Goal: Task Accomplishment & Management: Use online tool/utility

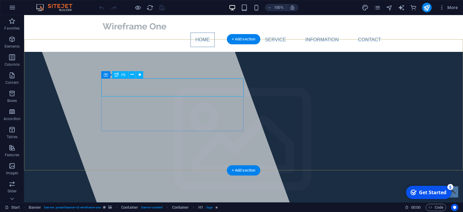
click at [137, 209] on span "[DOMAIN_NAME]" at bounding box center [150, 215] width 99 height 13
click at [185, 209] on span "[DOMAIN_NAME]" at bounding box center [150, 215] width 99 height 13
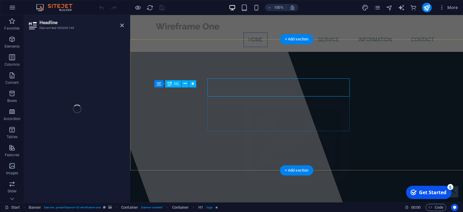
click at [185, 87] on button at bounding box center [184, 83] width 7 height 7
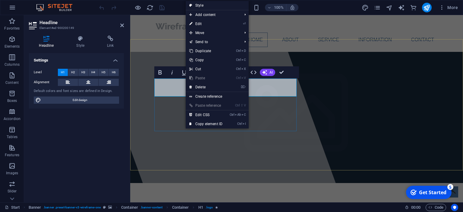
click at [161, 209] on span "[DOMAIN_NAME]" at bounding box center [203, 215] width 99 height 13
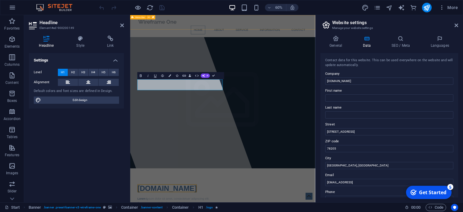
click at [190, 18] on div "Home About Service Information Contact" at bounding box center [284, 33] width 308 height 37
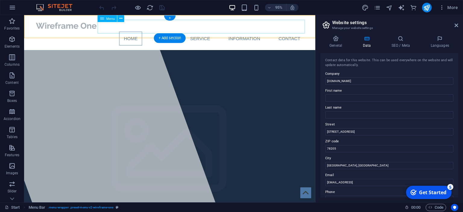
click at [177, 33] on nav "Home About Service Information Contact" at bounding box center [177, 40] width 284 height 14
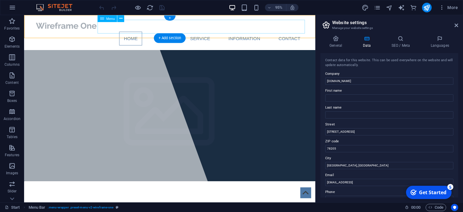
click at [177, 33] on nav "Home About Service Information Contact" at bounding box center [177, 40] width 284 height 14
select select
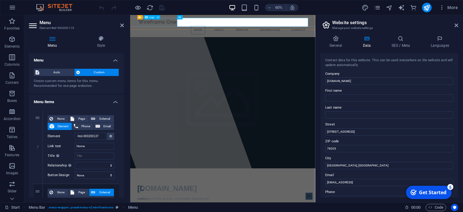
click at [185, 26] on div at bounding box center [284, 26] width 284 height 13
select select "px"
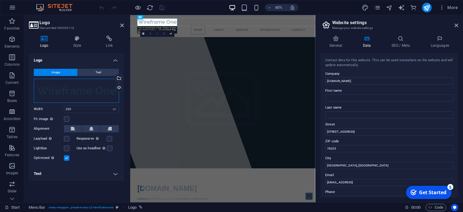
click at [78, 86] on div "Drag files here, click to choose files or select files from Files or our free s…" at bounding box center [76, 91] width 85 height 24
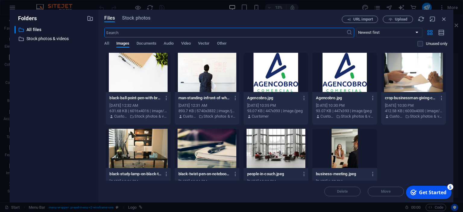
click at [278, 66] on div at bounding box center [275, 72] width 64 height 39
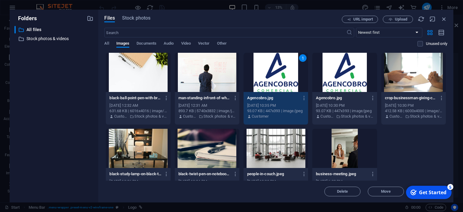
click at [279, 80] on div "1" at bounding box center [275, 72] width 64 height 39
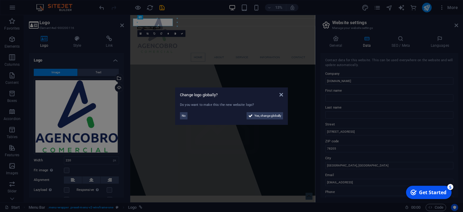
click at [279, 80] on aside "Change logo globally? Do you want to make this the new website logo? No Yes, ch…" at bounding box center [231, 106] width 463 height 212
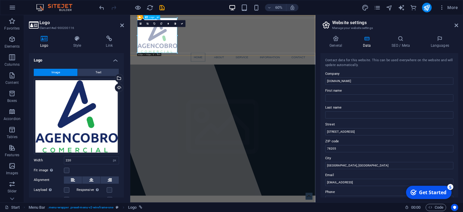
drag, startPoint x: 294, startPoint y: 67, endPoint x: 192, endPoint y: 54, distance: 103.3
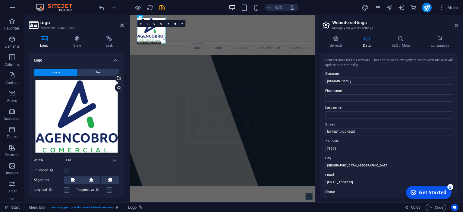
drag, startPoint x: 177, startPoint y: 53, endPoint x: 175, endPoint y: 37, distance: 16.4
click at [175, 37] on div "Container H1 Banner Banner Container Container Menu Bar Container Banner Contai…" at bounding box center [222, 108] width 185 height 187
type input "156"
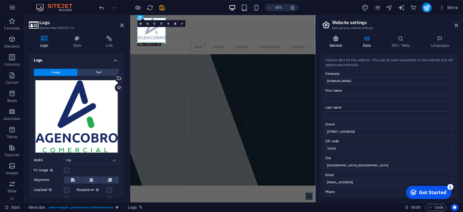
click at [331, 42] on h4 "General" at bounding box center [336, 42] width 33 height 13
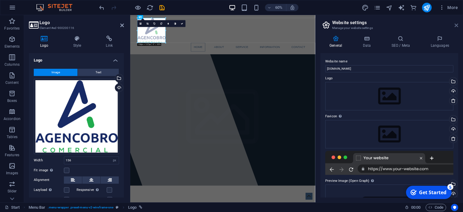
click at [456, 24] on icon at bounding box center [456, 25] width 4 height 5
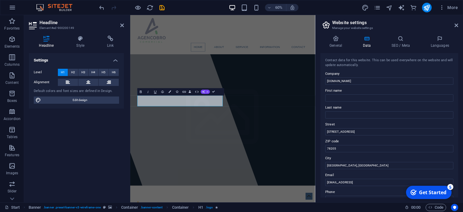
click at [204, 91] on icon "button" at bounding box center [203, 91] width 3 height 3
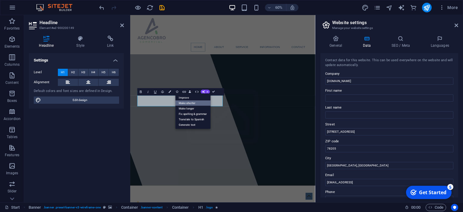
click at [195, 101] on link "Make shorter" at bounding box center [192, 102] width 35 height 5
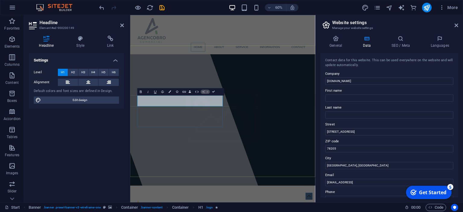
click at [202, 92] on button "AI" at bounding box center [205, 91] width 9 height 4
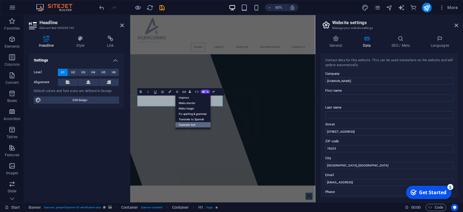
click at [192, 125] on link "Generate text" at bounding box center [192, 124] width 35 height 5
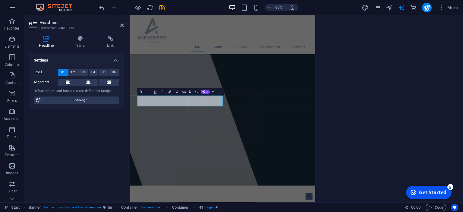
select select "English"
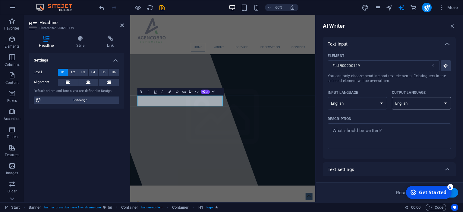
select select "Spanish"
click option "Spanish" at bounding box center [0, 0] width 0 height 0
select select "Spanish"
click option "Spanish" at bounding box center [0, 0] width 0 height 0
type textarea "x"
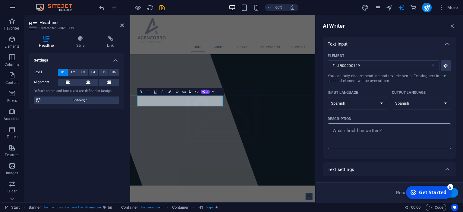
click at [370, 130] on textarea "Description x ​" at bounding box center [389, 136] width 117 height 20
type textarea "T"
type textarea "x"
type textarea "TU"
type textarea "x"
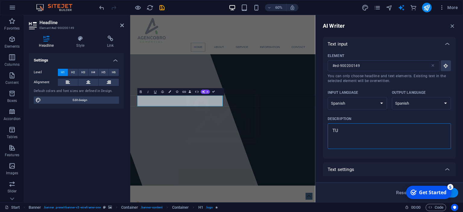
type textarea "TUs"
type textarea "x"
type textarea "TUs"
type textarea "x"
type textarea "TUs r"
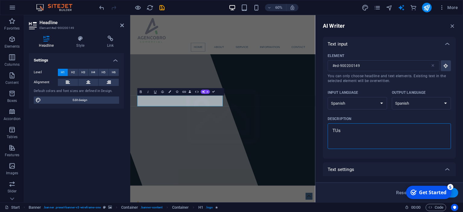
type textarea "x"
type textarea "TUs re"
type textarea "x"
type textarea "TUs r"
type textarea "x"
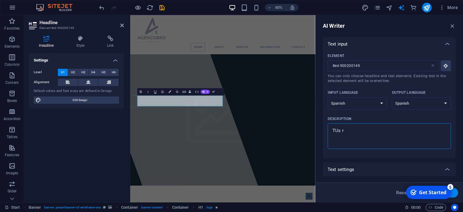
type textarea "TUs"
type textarea "x"
type textarea "TUs"
type textarea "x"
type textarea "TU"
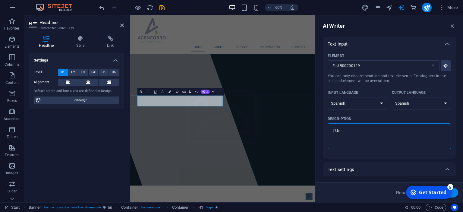
type textarea "x"
type textarea "T"
type textarea "x"
type textarea "Tu"
type textarea "x"
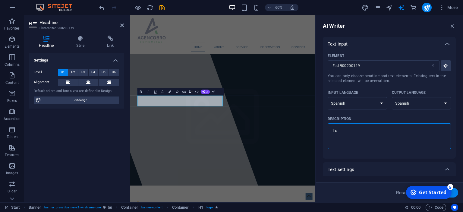
type textarea "Tus"
type textarea "x"
type textarea "Tus"
type textarea "x"
type textarea "Tus r"
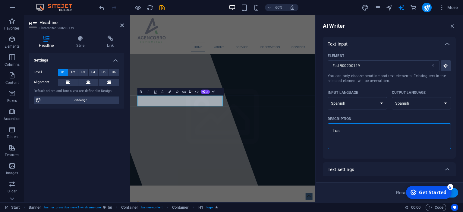
type textarea "x"
type textarea "Tus re"
type textarea "x"
type textarea "Tus res"
type textarea "x"
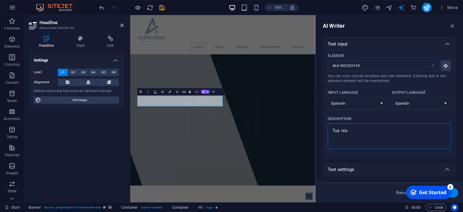
type textarea "Tus resu"
type textarea "x"
type textarea "Tus resul"
type textarea "x"
type textarea "Tus result"
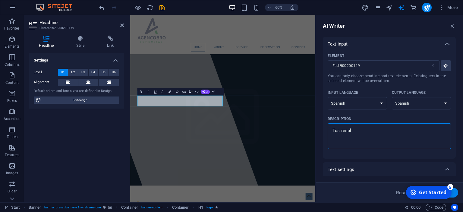
type textarea "x"
type textarea "Tus resulta"
type textarea "x"
type textarea "Tus resultad"
type textarea "x"
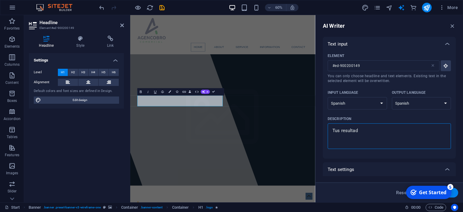
type textarea "Tus resultado"
type textarea "x"
type textarea "Tus resultados"
type textarea "x"
type textarea "Tus resultados"
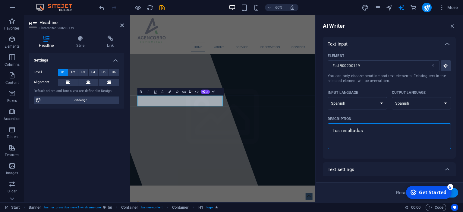
type textarea "x"
type textarea "Tus resultados s"
type textarea "x"
type textarea "Tus resultados so"
type textarea "x"
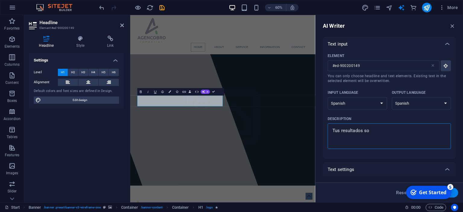
type textarea "Tus resultados son"
type textarea "x"
type textarea "Tus resultados son"
type textarea "x"
type textarea "Tus resultados son n"
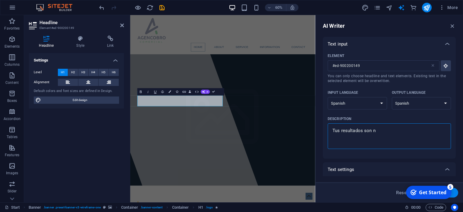
type textarea "x"
type textarea "Tus resultados son nu"
type textarea "x"
type textarea "Tus resultados son nue"
type textarea "x"
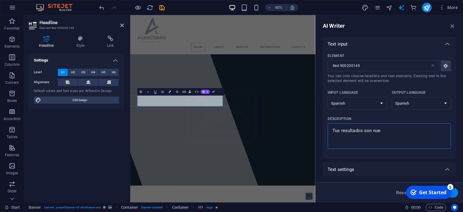
type textarea "Tus resultados son nues"
type textarea "x"
type textarea "Tus resultados son [PERSON_NAME]"
type textarea "x"
type textarea "Tus resultados son nuestr"
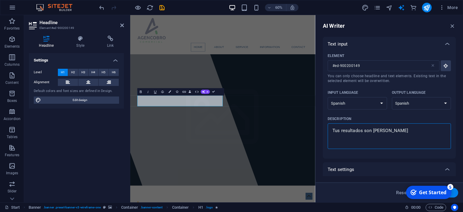
type textarea "x"
type textarea "Tus resultados son nuestra"
type textarea "x"
type textarea "Tus resultados son nuestra"
type textarea "x"
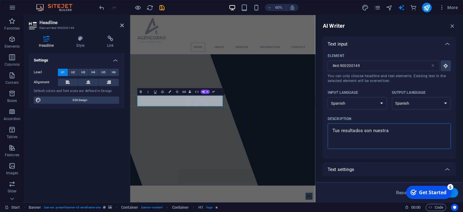
type textarea "Tus resultados son nuestra s"
type textarea "x"
type textarea "Tus resultados son nuestra sa"
type textarea "x"
type textarea "Tus resultados son nuestra sat"
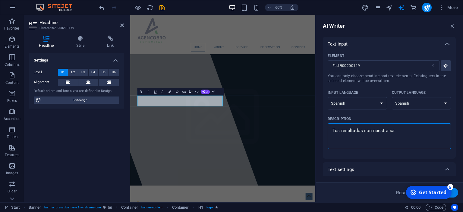
type textarea "x"
type textarea "Tus resultados son nuestra sati"
type textarea "x"
type textarea "Tus resultados son nuestra satis"
type textarea "x"
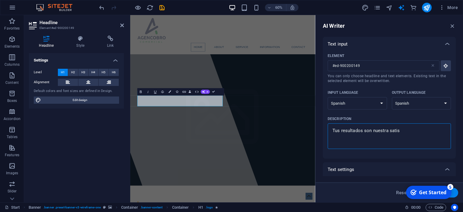
type textarea "Tus resultados son nuestra satisc"
type textarea "x"
type textarea "Tus resultados son nuestra satis"
type textarea "x"
type textarea "Tus resultados son nuestra satisf"
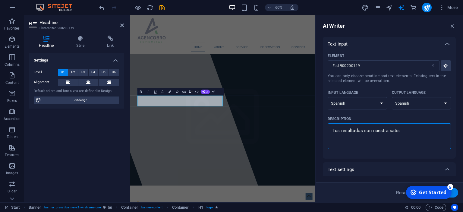
type textarea "x"
type textarea "Tus resultados son nuestra satisfa"
type textarea "x"
type textarea "Tus resultados son nuestra satisfac"
type textarea "x"
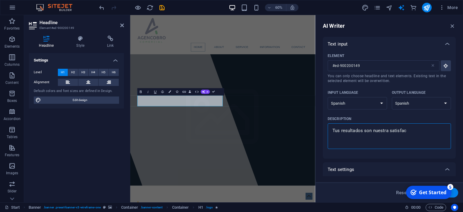
type textarea "Tus resultados son nuestra satisfacc"
type textarea "x"
type textarea "Tus resultados son nuestra satisfacci"
type textarea "x"
type textarea "Tus resultados son nuestra satisfacció"
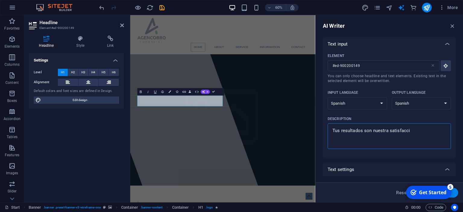
type textarea "x"
type textarea "Tus resultados son nuestra satisfacción"
type textarea "x"
type textarea "Tus resultados son nuestra satisfacción"
type textarea "x"
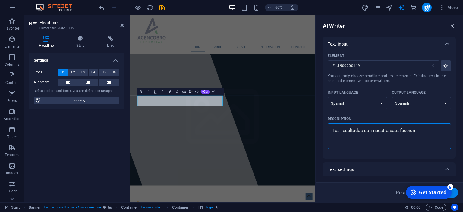
click at [452, 24] on icon "button" at bounding box center [452, 26] width 7 height 7
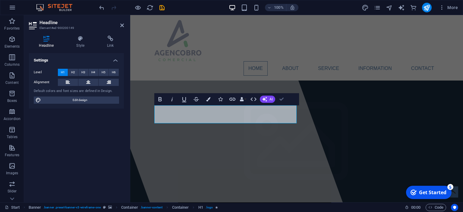
drag, startPoint x: 283, startPoint y: 99, endPoint x: 115, endPoint y: 99, distance: 167.5
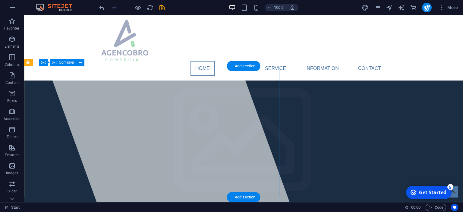
click at [109, 113] on div at bounding box center [159, 108] width 261 height 187
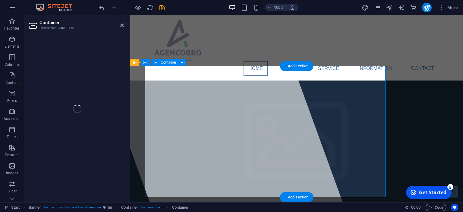
select select "%"
select select "px"
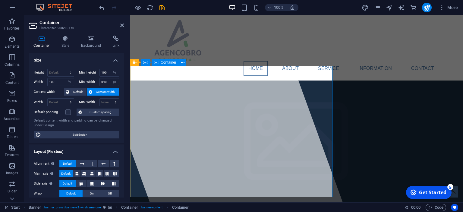
click at [186, 106] on div at bounding box center [212, 108] width 261 height 187
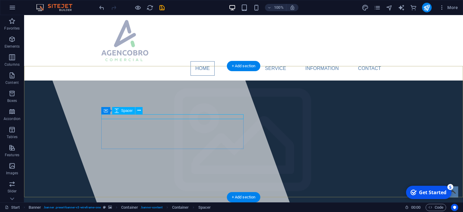
select select "rem"
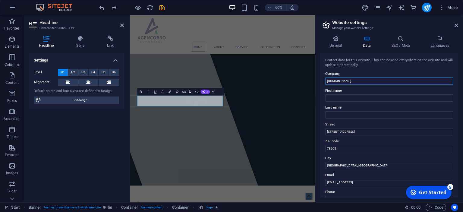
drag, startPoint x: 368, startPoint y: 83, endPoint x: 280, endPoint y: 79, distance: 89.0
click at [325, 79] on input "[DOMAIN_NAME]" at bounding box center [389, 80] width 128 height 7
drag, startPoint x: 343, startPoint y: 81, endPoint x: 197, endPoint y: 74, distance: 145.7
click at [325, 77] on input "sdsd" at bounding box center [389, 80] width 128 height 7
type input "T"
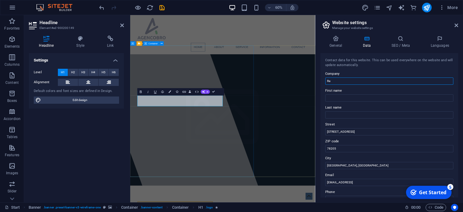
type input "R"
type input "Recuperación de Cartera"
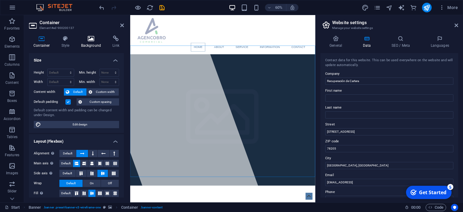
click at [97, 45] on h4 "Background" at bounding box center [93, 42] width 32 height 13
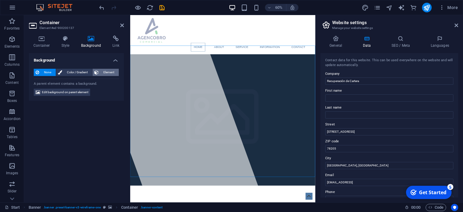
click at [104, 71] on span "Element" at bounding box center [108, 72] width 17 height 7
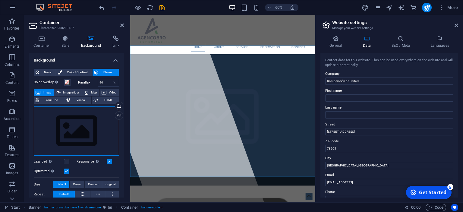
click at [88, 128] on div "Drag files here, click to choose files or select files from Files or our free s…" at bounding box center [76, 130] width 85 height 49
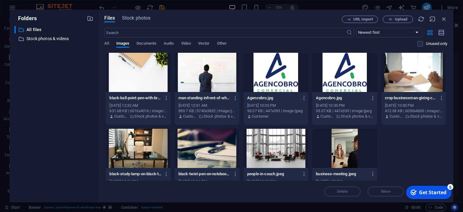
click at [215, 149] on div at bounding box center [207, 148] width 64 height 39
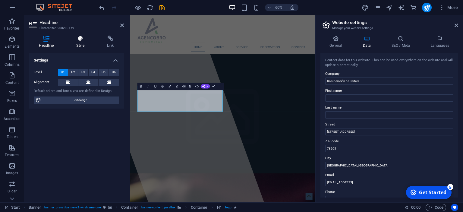
click at [85, 45] on h4 "Style" at bounding box center [81, 42] width 31 height 13
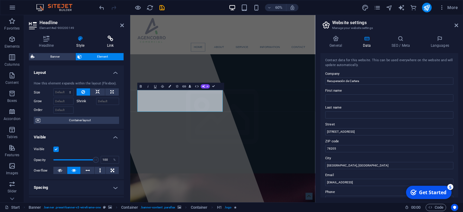
click at [108, 45] on h4 "Link" at bounding box center [110, 42] width 27 height 13
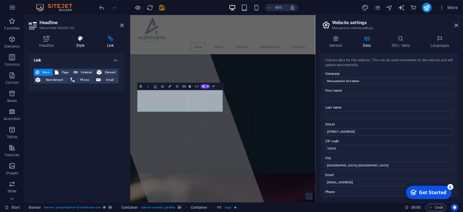
click at [77, 42] on icon at bounding box center [80, 39] width 28 height 6
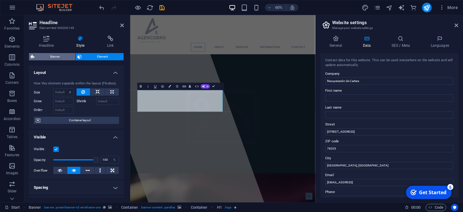
click at [66, 58] on span "Banner" at bounding box center [54, 56] width 37 height 7
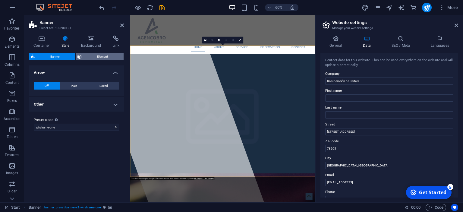
click at [89, 57] on span "Element" at bounding box center [102, 56] width 39 height 7
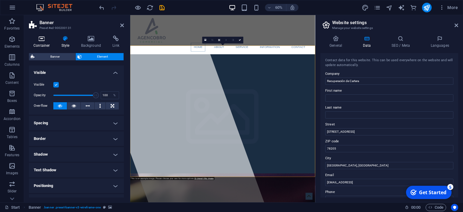
click at [46, 43] on h4 "Container" at bounding box center [43, 42] width 28 height 13
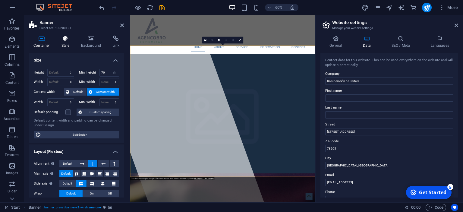
click at [64, 40] on icon at bounding box center [65, 39] width 17 height 6
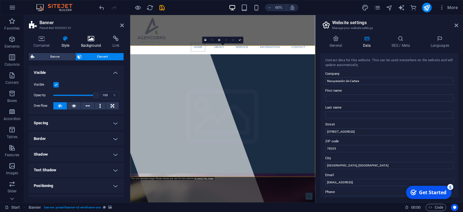
click at [84, 43] on h4 "Background" at bounding box center [93, 42] width 32 height 13
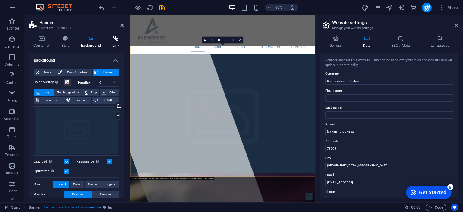
click at [115, 42] on h4 "Link" at bounding box center [116, 42] width 16 height 13
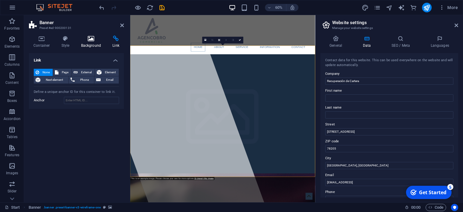
click at [90, 42] on h4 "Background" at bounding box center [93, 42] width 32 height 13
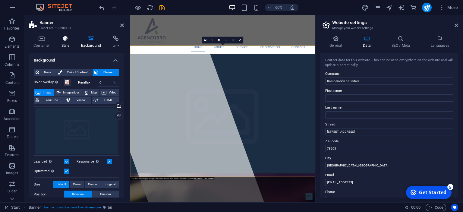
click at [75, 43] on h4 "Style" at bounding box center [67, 42] width 20 height 13
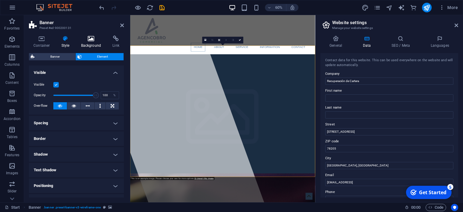
click at [90, 39] on icon at bounding box center [91, 39] width 29 height 6
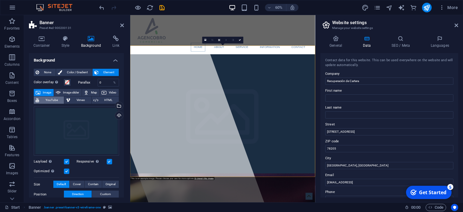
click at [52, 99] on span "YouTube" at bounding box center [51, 99] width 21 height 7
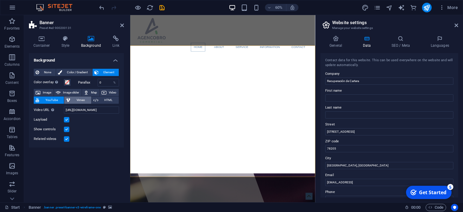
click at [71, 100] on button "Vimeo" at bounding box center [77, 99] width 27 height 7
select select "ar16_9"
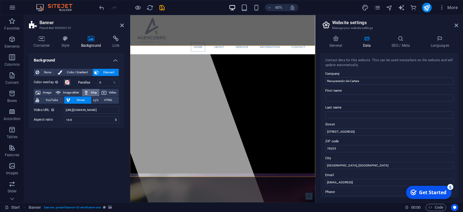
click at [90, 94] on button "Map" at bounding box center [90, 92] width 17 height 7
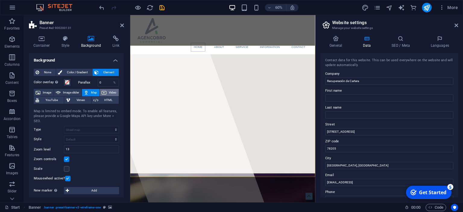
click at [108, 93] on button "Video" at bounding box center [109, 92] width 19 height 7
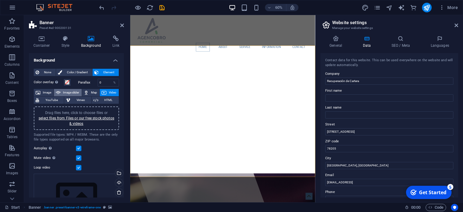
click at [69, 92] on span "Image slider" at bounding box center [70, 92] width 17 height 7
select select "ms"
select select "s"
select select "progressive"
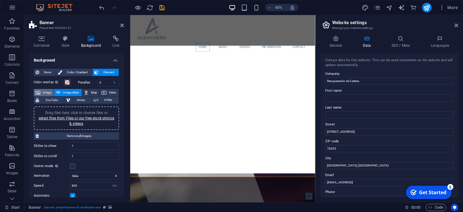
click at [48, 93] on span "Image" at bounding box center [47, 92] width 10 height 7
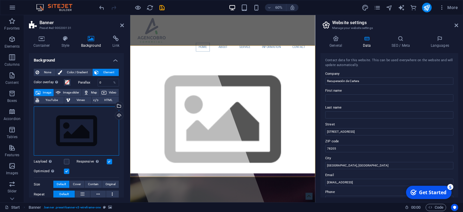
click at [86, 135] on div "Drag files here, click to choose files or select files from Files or our free s…" at bounding box center [76, 130] width 85 height 49
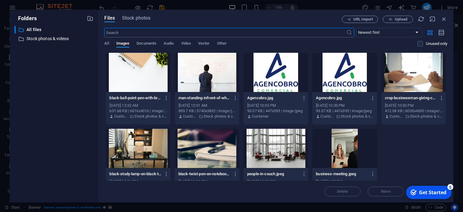
click at [421, 77] on div at bounding box center [413, 72] width 64 height 39
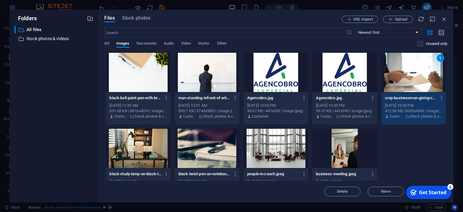
click at [421, 77] on div "1" at bounding box center [413, 72] width 64 height 39
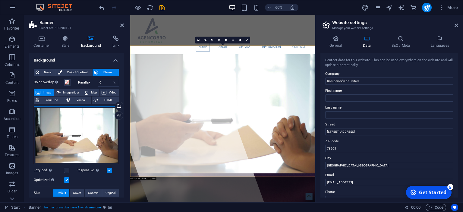
click at [68, 130] on div "Drag files here, click to choose files or select files from Files or our free s…" at bounding box center [76, 135] width 85 height 58
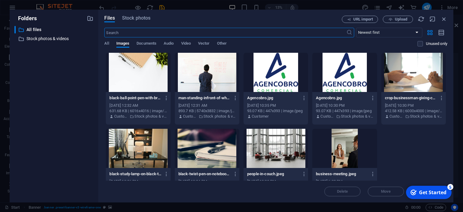
click at [408, 78] on div at bounding box center [413, 72] width 64 height 39
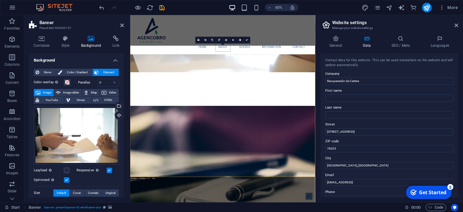
scroll to position [63, 0]
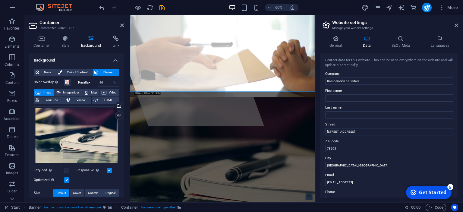
scroll to position [0, 0]
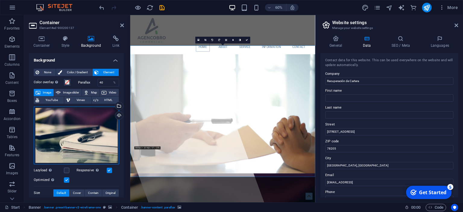
click at [112, 127] on div "Drag files here, click to choose files or select files from Files or our free s…" at bounding box center [76, 135] width 85 height 58
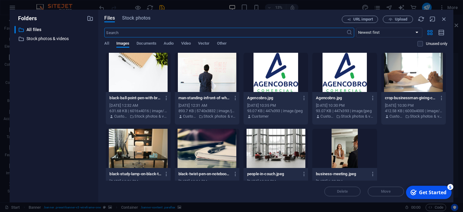
click at [421, 85] on div at bounding box center [413, 72] width 64 height 39
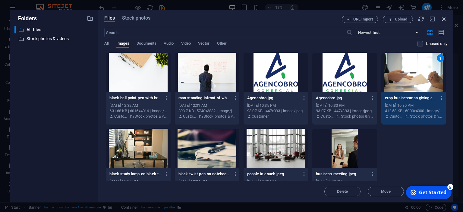
click at [442, 19] on icon "button" at bounding box center [443, 19] width 7 height 7
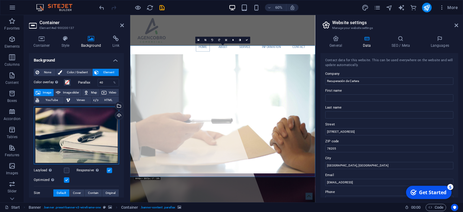
click at [66, 137] on div "Drag files here, click to choose files or select files from Files or our free s…" at bounding box center [76, 135] width 85 height 58
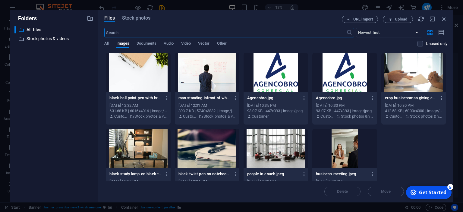
click at [430, 80] on div at bounding box center [413, 72] width 64 height 39
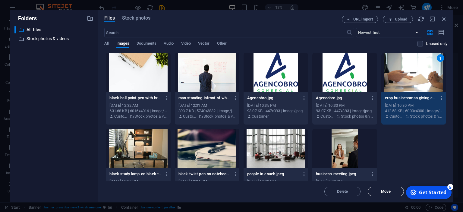
click at [385, 192] on span "Move" at bounding box center [386, 192] width 10 height 4
click at [134, 18] on span "Stock photos" at bounding box center [136, 17] width 28 height 7
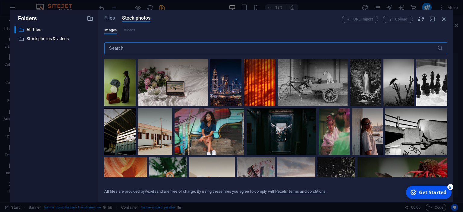
click at [198, 49] on input "text" at bounding box center [270, 48] width 332 height 12
type input "l"
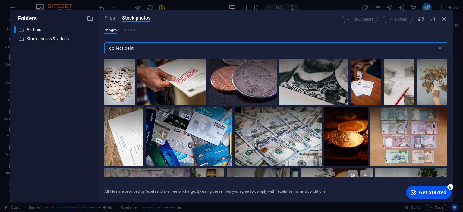
scroll to position [110, 0]
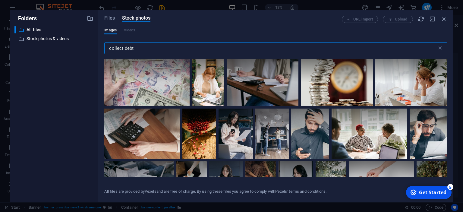
drag, startPoint x: 144, startPoint y: 52, endPoint x: 47, endPoint y: 57, distance: 96.9
click at [104, 54] on input "collect debt" at bounding box center [270, 48] width 332 height 12
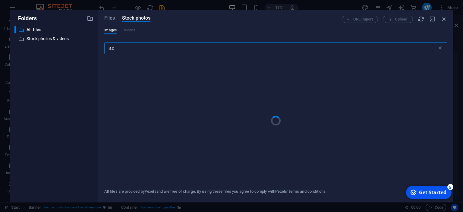
type input "a"
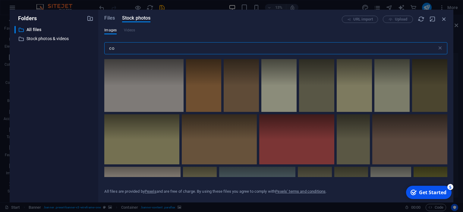
type input "c"
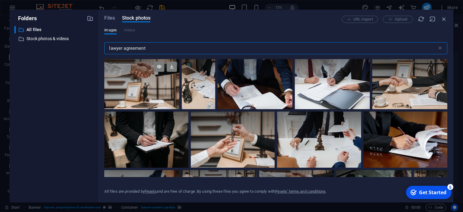
type input "lawyer agreement"
click at [150, 88] on div at bounding box center [141, 84] width 75 height 50
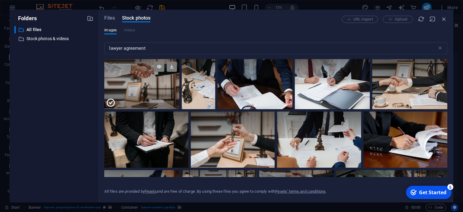
click at [128, 80] on div at bounding box center [141, 71] width 75 height 25
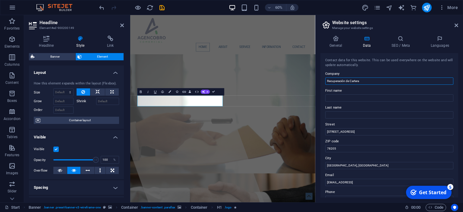
drag, startPoint x: 362, startPoint y: 81, endPoint x: 236, endPoint y: 66, distance: 127.5
click at [325, 77] on input "Recuperación de Cartera" at bounding box center [389, 80] width 128 height 7
type input "Tus aliados en recuperación"
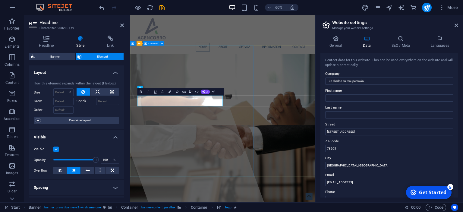
drag, startPoint x: 284, startPoint y: 160, endPoint x: 345, endPoint y: 105, distance: 81.5
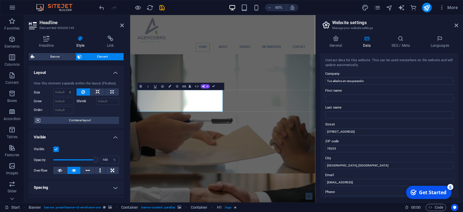
click at [84, 103] on label "Shrink" at bounding box center [87, 101] width 20 height 7
click at [96, 103] on input "Shrink" at bounding box center [107, 101] width 23 height 7
click at [86, 171] on icon at bounding box center [88, 170] width 4 height 7
click at [75, 171] on icon at bounding box center [74, 170] width 4 height 7
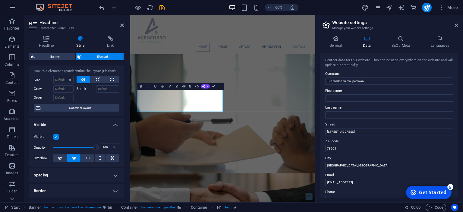
scroll to position [0, 0]
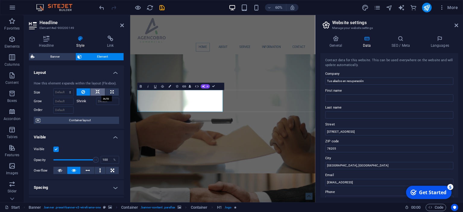
click at [101, 90] on button at bounding box center [97, 91] width 14 height 7
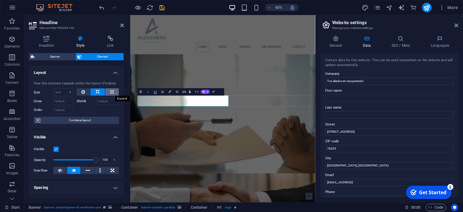
click at [114, 93] on button at bounding box center [112, 91] width 14 height 7
type input "100"
select select "%"
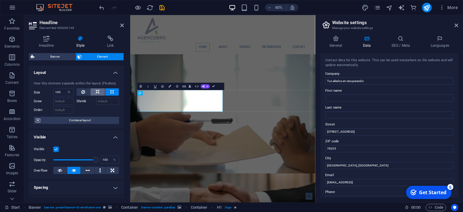
click at [101, 92] on button at bounding box center [97, 91] width 14 height 7
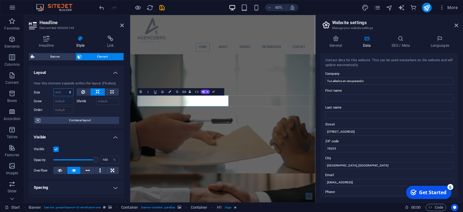
click at [54, 89] on select "Default auto px % 1/1 1/2 1/3 1/4 1/5 1/6 1/7 1/8 1/9 1/10" at bounding box center [64, 92] width 20 height 7
select select "1/3"
click option "1/3" at bounding box center [0, 0] width 0 height 0
type input "33.33"
select select "%"
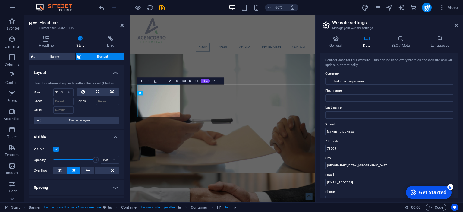
select select "DISABLED_OPTION_VALUE"
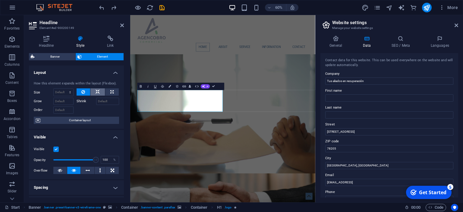
click at [97, 92] on icon at bounding box center [98, 91] width 4 height 7
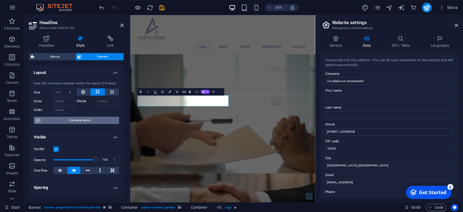
click at [94, 120] on span "Container layout" at bounding box center [79, 120] width 75 height 7
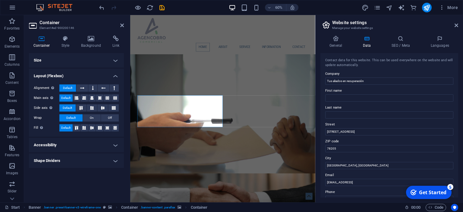
click at [52, 63] on h4 "Size" at bounding box center [76, 60] width 95 height 14
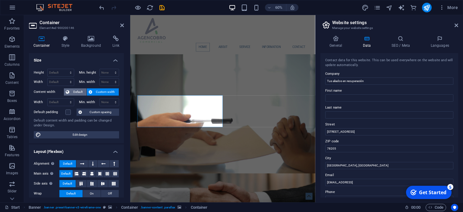
click at [78, 92] on span "Default" at bounding box center [78, 91] width 14 height 7
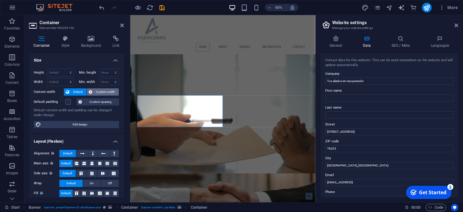
click at [94, 92] on button "Custom width" at bounding box center [103, 91] width 32 height 7
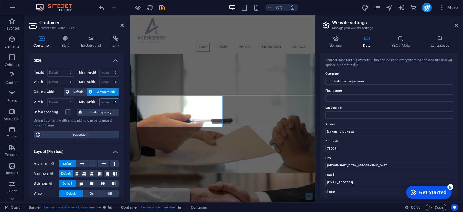
click at [100, 99] on select "None px rem % vh vw" at bounding box center [109, 102] width 19 height 7
click at [76, 125] on div "Default content width and padding can be changed under Design." at bounding box center [76, 123] width 85 height 10
click at [90, 111] on span "Custom spacing" at bounding box center [100, 111] width 33 height 7
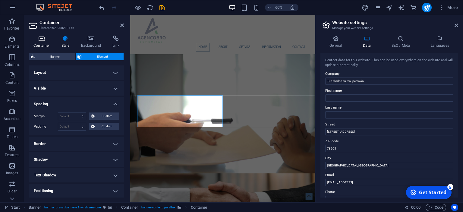
click at [36, 40] on icon at bounding box center [42, 39] width 26 height 6
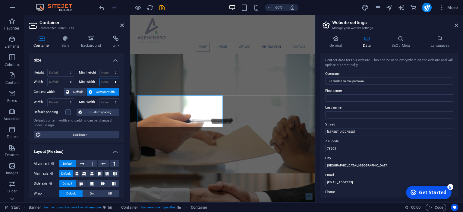
click at [100, 78] on select "None px rem % vh vw" at bounding box center [109, 81] width 19 height 7
click at [85, 61] on h4 "Size" at bounding box center [76, 58] width 95 height 11
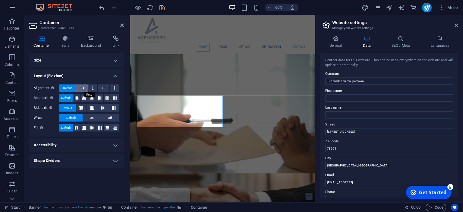
click at [84, 88] on icon at bounding box center [82, 87] width 4 height 7
click at [92, 89] on button at bounding box center [92, 87] width 9 height 7
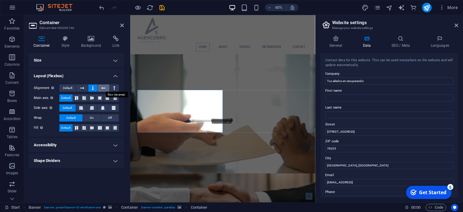
click at [104, 86] on icon at bounding box center [103, 87] width 4 height 7
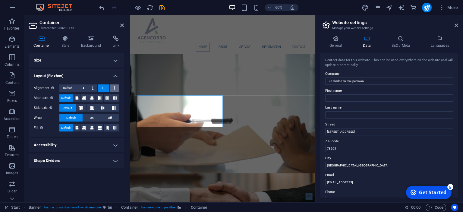
click at [112, 86] on button at bounding box center [114, 87] width 9 height 7
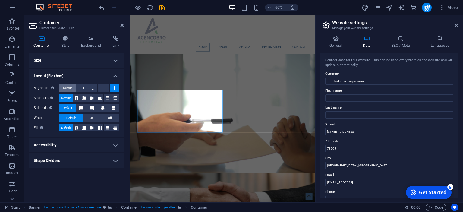
click at [72, 87] on span "Default" at bounding box center [67, 87] width 9 height 7
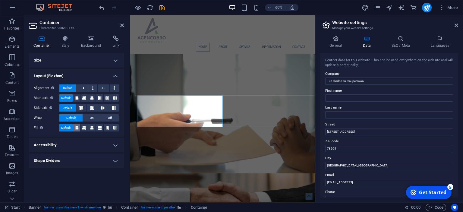
click at [76, 128] on icon at bounding box center [77, 127] width 4 height 7
click at [83, 127] on icon at bounding box center [84, 127] width 4 height 7
click at [92, 127] on icon at bounding box center [92, 127] width 4 height 7
click at [101, 127] on icon at bounding box center [100, 127] width 4 height 7
click at [107, 126] on icon at bounding box center [107, 127] width 4 height 7
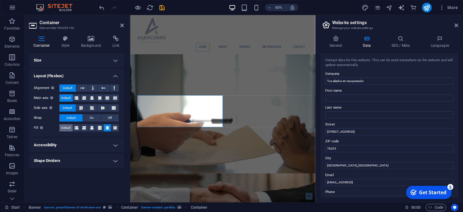
click at [68, 127] on span "Default" at bounding box center [65, 127] width 9 height 7
click at [77, 99] on icon at bounding box center [77, 97] width 4 height 7
click at [68, 98] on span "Default" at bounding box center [65, 97] width 9 height 7
click at [79, 107] on icon at bounding box center [80, 108] width 7 height 4
click at [67, 109] on span "Default" at bounding box center [67, 107] width 9 height 7
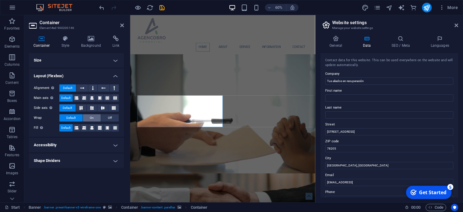
click at [93, 117] on span "On" at bounding box center [92, 117] width 4 height 7
click at [73, 116] on span "Default" at bounding box center [70, 117] width 9 height 7
click at [67, 59] on h4 "Size" at bounding box center [76, 60] width 95 height 14
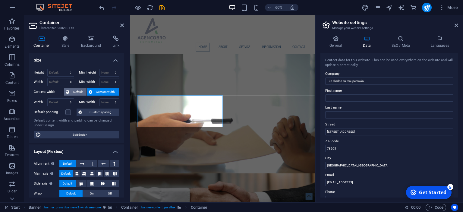
click at [68, 93] on icon at bounding box center [68, 91] width 4 height 7
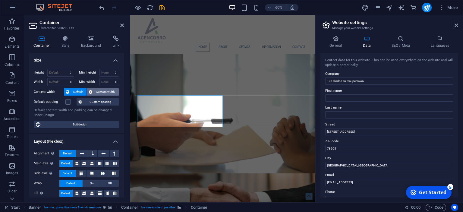
click at [93, 93] on button "Custom width" at bounding box center [103, 91] width 32 height 7
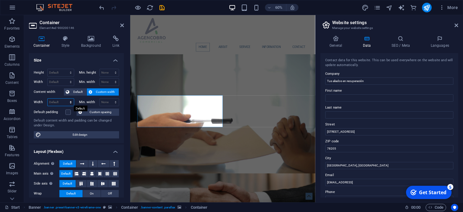
click at [48, 99] on select "Default px rem % em vh vw" at bounding box center [61, 102] width 26 height 7
select select "px"
click option "px" at bounding box center [0, 0] width 0 height 0
type input "472"
click at [100, 99] on select "None px rem % vh vw" at bounding box center [109, 102] width 19 height 7
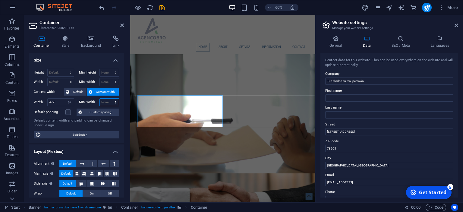
select select "px"
click option "px" at bounding box center [0, 0] width 0 height 0
type input "0"
drag, startPoint x: 60, startPoint y: 101, endPoint x: 41, endPoint y: 99, distance: 18.8
click at [48, 99] on input "472" at bounding box center [61, 102] width 26 height 7
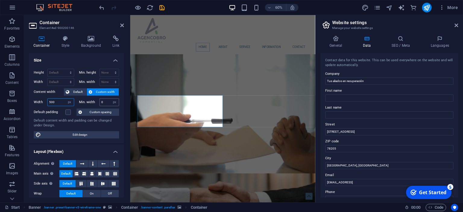
type input "500"
click at [103, 102] on input "0" at bounding box center [109, 102] width 19 height 7
drag, startPoint x: 106, startPoint y: 102, endPoint x: 98, endPoint y: 103, distance: 8.9
click at [100, 103] on input "0" at bounding box center [109, 102] width 19 height 7
type input "500"
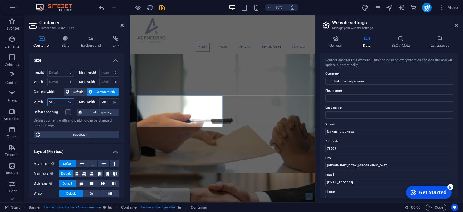
click at [64, 102] on input "500" at bounding box center [61, 102] width 26 height 7
click at [68, 114] on label at bounding box center [67, 111] width 5 height 5
click at [0, 0] on input "Default padding" at bounding box center [0, 0] width 0 height 0
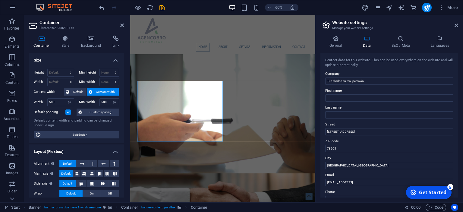
click at [68, 114] on label at bounding box center [67, 111] width 5 height 5
click at [0, 0] on input "Default padding" at bounding box center [0, 0] width 0 height 0
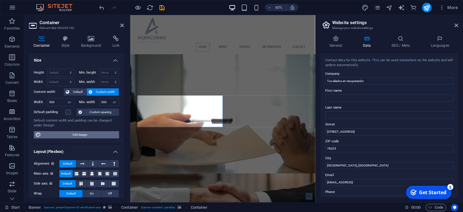
click at [79, 132] on span "Edit design" at bounding box center [80, 134] width 74 height 7
select select "px"
select select "400"
select select "px"
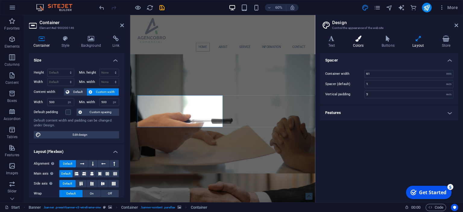
click at [351, 40] on icon at bounding box center [358, 39] width 26 height 6
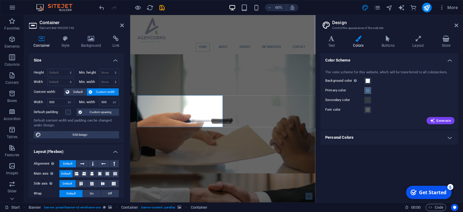
click at [367, 90] on span at bounding box center [367, 90] width 5 height 5
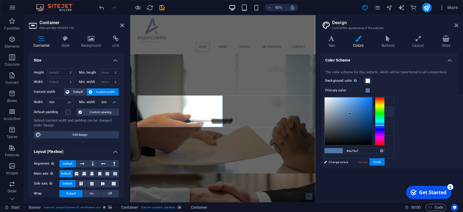
click at [349, 110] on li "Primary color #4e79a7" at bounding box center [358, 112] width 69 height 10
click at [330, 110] on icon at bounding box center [329, 111] width 4 height 4
drag, startPoint x: 423, startPoint y: 113, endPoint x: 388, endPoint y: 91, distance: 41.4
click at [390, 92] on body "[DOMAIN_NAME] Start Favorites Elements Columns Content Boxes Accordion Tables F…" at bounding box center [231, 106] width 463 height 212
click at [454, 26] on header "Design Control the appearance of the website" at bounding box center [389, 23] width 136 height 16
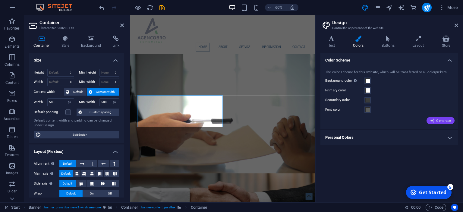
click at [431, 121] on icon "button" at bounding box center [432, 120] width 5 height 5
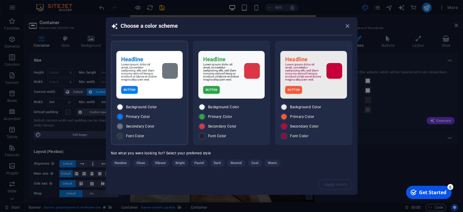
click at [162, 79] on div "Lorem ipsum dolor sit amet, consetetur sadipscing elitr, sed diam nonumy eirmod…" at bounding box center [149, 72] width 57 height 18
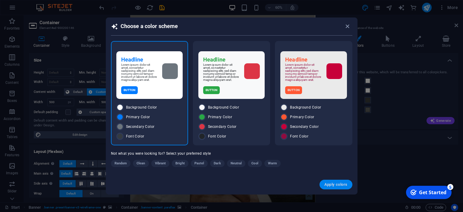
click at [334, 187] on button "Apply colors" at bounding box center [335, 185] width 33 height 10
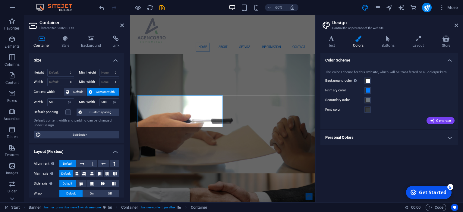
click at [333, 89] on label "Primary color" at bounding box center [344, 90] width 39 height 7
click at [364, 89] on button "Primary color" at bounding box center [367, 90] width 7 height 7
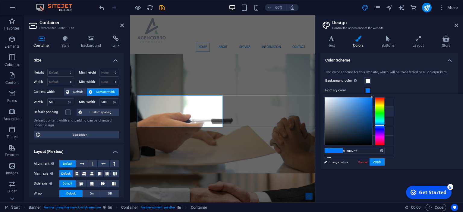
click at [335, 113] on li "Primary color #007BFF" at bounding box center [358, 112] width 69 height 10
drag, startPoint x: 402, startPoint y: 96, endPoint x: 403, endPoint y: 103, distance: 7.6
click at [372, 97] on div at bounding box center [348, 121] width 48 height 48
type input "#f4f9ff"
click at [384, 162] on button "Apply" at bounding box center [376, 161] width 15 height 7
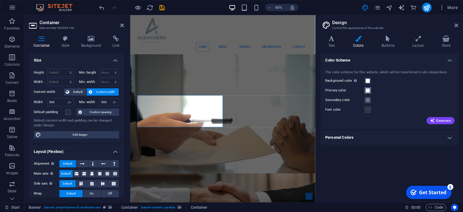
click at [365, 92] on span at bounding box center [367, 90] width 5 height 5
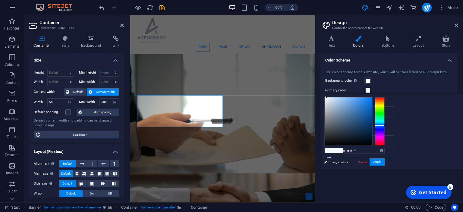
click at [363, 91] on label "Primary color" at bounding box center [344, 90] width 39 height 7
click at [364, 91] on button "Primary color" at bounding box center [367, 90] width 7 height 7
click at [367, 91] on span at bounding box center [367, 90] width 5 height 5
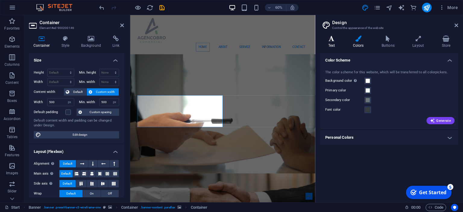
click at [329, 43] on h4 "Text" at bounding box center [332, 42] width 25 height 13
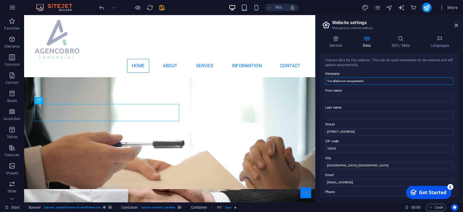
drag, startPoint x: 334, startPoint y: 81, endPoint x: 302, endPoint y: 78, distance: 32.4
click at [325, 78] on input "Tus aliados en recuperación" at bounding box center [389, 80] width 128 height 7
drag, startPoint x: 347, startPoint y: 82, endPoint x: 303, endPoint y: 77, distance: 43.7
click at [325, 77] on input "Tus aliados en recuperación" at bounding box center [389, 80] width 128 height 7
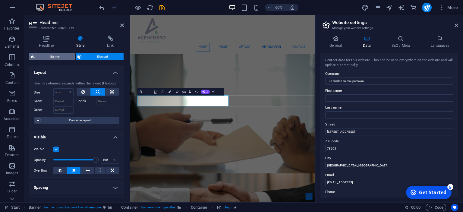
click at [63, 57] on span "Banner" at bounding box center [54, 56] width 37 height 7
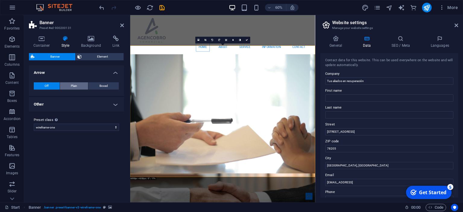
click at [71, 85] on span "Plain" at bounding box center [74, 85] width 6 height 7
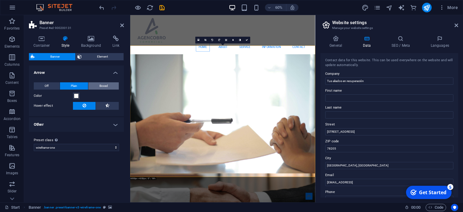
click at [99, 85] on button "Boxed" at bounding box center [103, 85] width 30 height 7
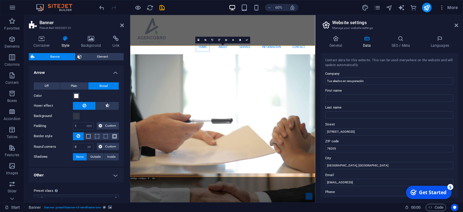
click at [59, 55] on span "Banner" at bounding box center [54, 56] width 37 height 7
click at [98, 52] on div "Container Style Background Link Size Height Default px rem % vh vw Min. height …" at bounding box center [76, 117] width 95 height 162
click at [95, 55] on span "Element" at bounding box center [102, 56] width 39 height 7
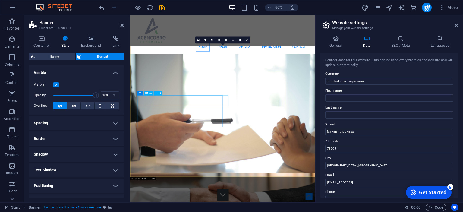
click at [156, 94] on icon at bounding box center [156, 93] width 2 height 4
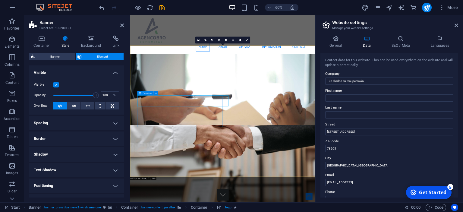
drag, startPoint x: 270, startPoint y: 108, endPoint x: 204, endPoint y: 107, distance: 66.0
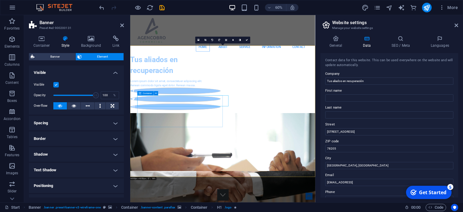
click at [201, 108] on div "Tus aliados en recuperación Lorem ipsum dolor sit amet, consectetuer adipiscing…" at bounding box center [205, 129] width 151 height 98
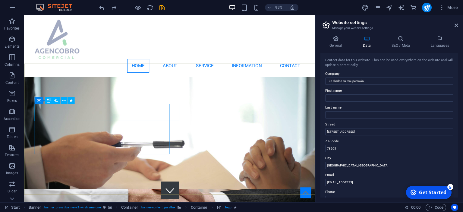
click at [50, 101] on icon at bounding box center [49, 100] width 4 height 7
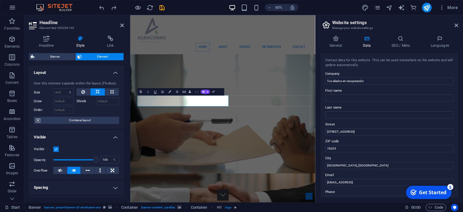
click at [198, 92] on icon "button" at bounding box center [197, 92] width 4 height 2
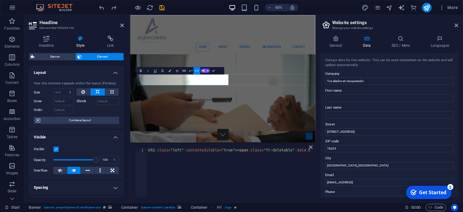
click at [189, 70] on icon "button" at bounding box center [190, 70] width 2 height 2
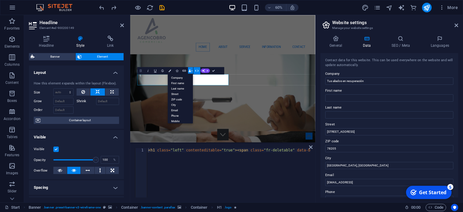
click at [141, 73] on button "Bold" at bounding box center [140, 70] width 7 height 7
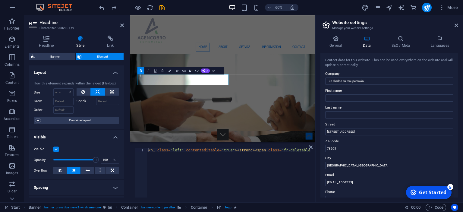
click at [141, 69] on icon "button" at bounding box center [141, 70] width 4 height 4
click at [149, 69] on icon "button" at bounding box center [148, 70] width 4 height 4
click at [147, 70] on icon "button" at bounding box center [148, 70] width 4 height 4
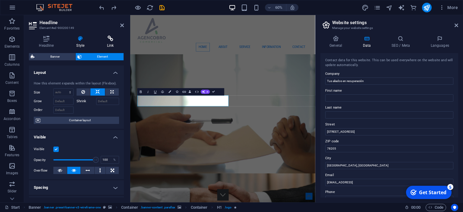
click at [104, 41] on icon at bounding box center [110, 39] width 27 height 6
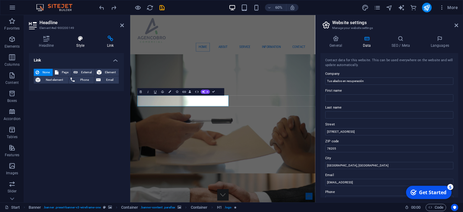
click at [89, 42] on h4 "Style" at bounding box center [81, 42] width 31 height 13
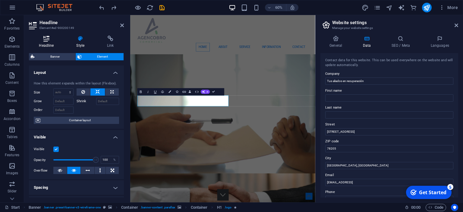
click at [52, 41] on h4 "Headline" at bounding box center [47, 42] width 37 height 13
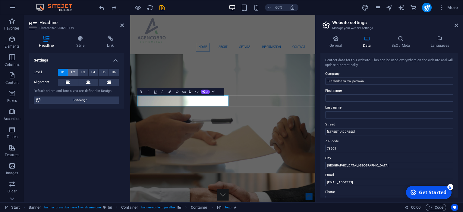
click at [73, 70] on span "H2" at bounding box center [73, 72] width 4 height 7
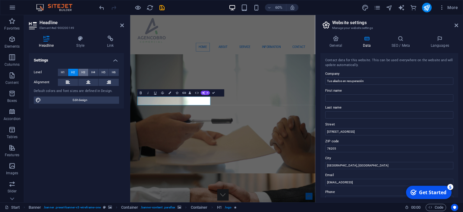
click at [85, 71] on button "H3" at bounding box center [83, 72] width 10 height 7
click at [90, 70] on button "H4" at bounding box center [94, 72] width 10 height 7
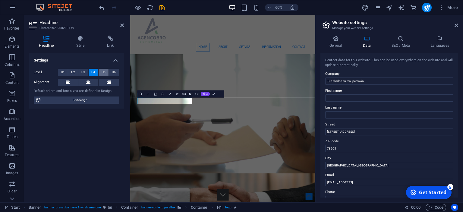
click at [101, 71] on button "H5" at bounding box center [104, 72] width 10 height 7
click at [115, 71] on span "H6" at bounding box center [114, 72] width 4 height 7
click at [63, 70] on span "H1" at bounding box center [63, 72] width 4 height 7
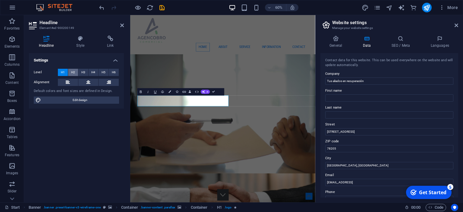
click at [71, 71] on span "H2" at bounding box center [73, 72] width 4 height 7
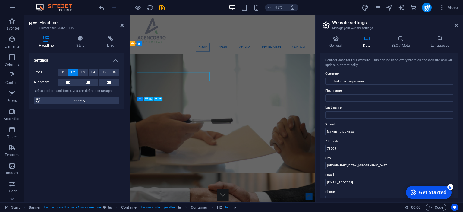
click at [129, 111] on div at bounding box center [129, 108] width 1 height 187
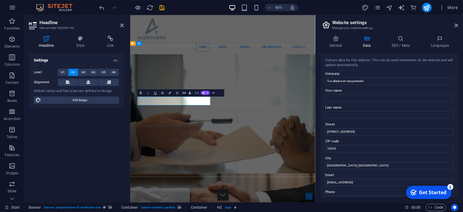
click at [169, 93] on icon "button" at bounding box center [169, 93] width 2 height 2
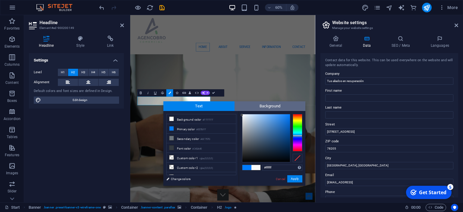
drag, startPoint x: 244, startPoint y: 121, endPoint x: 239, endPoint y: 108, distance: 14.0
click at [240, 109] on div "Text Background less Background color #FFFFFF Primary color #007BFF Secondary c…" at bounding box center [234, 143] width 142 height 84
type input "#000000"
click at [297, 178] on button "Apply" at bounding box center [294, 178] width 15 height 7
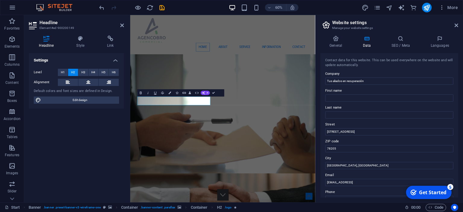
drag, startPoint x: 183, startPoint y: 109, endPoint x: 85, endPoint y: 175, distance: 118.2
click at [183, 109] on div "Container H2 Banner Banner Container Container Menu Bar Banner Container Logo M…" at bounding box center [222, 108] width 185 height 187
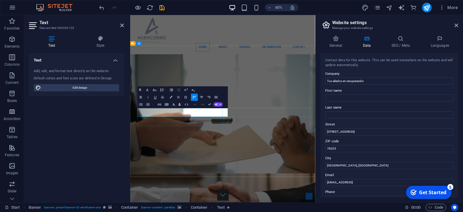
drag, startPoint x: 267, startPoint y: 180, endPoint x: -8, endPoint y: 111, distance: 283.7
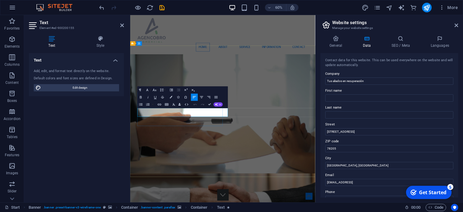
click at [171, 96] on icon "button" at bounding box center [171, 97] width 2 height 2
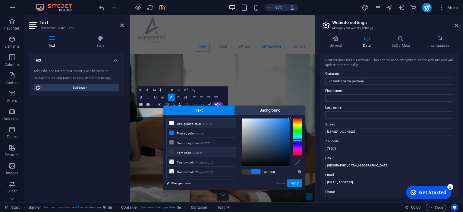
click at [174, 121] on li "Background color #FFFFFF" at bounding box center [201, 123] width 69 height 10
type input "#ffffff"
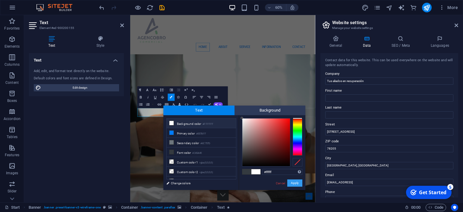
drag, startPoint x: 127, startPoint y: 165, endPoint x: -164, endPoint y: 128, distance: 293.4
click at [293, 181] on button "Apply" at bounding box center [294, 182] width 15 height 7
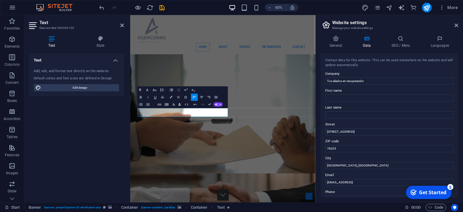
drag, startPoint x: 264, startPoint y: 181, endPoint x: 115, endPoint y: 162, distance: 149.5
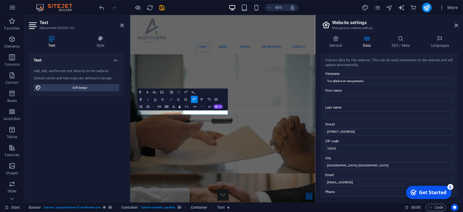
click at [169, 99] on button "Colors" at bounding box center [171, 99] width 7 height 7
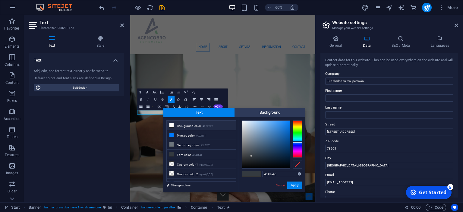
click at [172, 127] on icon at bounding box center [171, 125] width 4 height 4
type input "#ffffff"
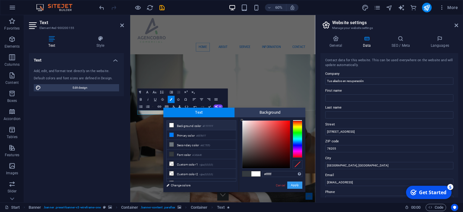
click at [295, 187] on button "Apply" at bounding box center [294, 184] width 15 height 7
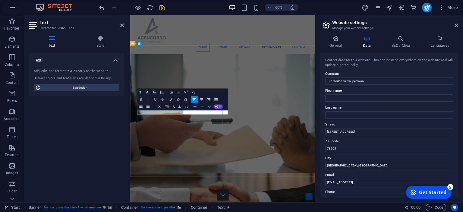
drag, startPoint x: 229, startPoint y: 180, endPoint x: 21, endPoint y: 140, distance: 212.2
click at [219, 106] on button "AI" at bounding box center [217, 106] width 9 height 4
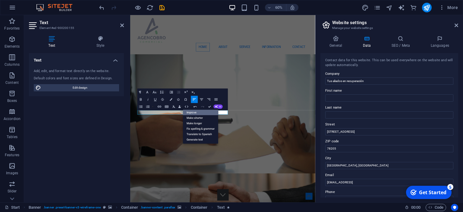
click at [203, 113] on link "Improve" at bounding box center [200, 112] width 35 height 5
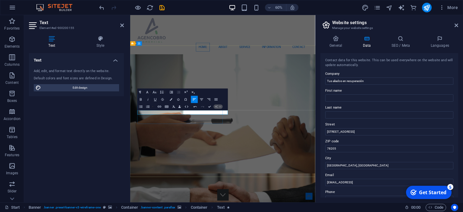
drag, startPoint x: 274, startPoint y: 177, endPoint x: 125, endPoint y: 183, distance: 148.4
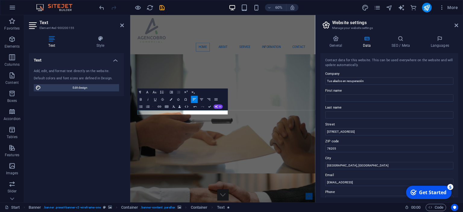
click at [218, 108] on button "AI" at bounding box center [217, 106] width 9 height 4
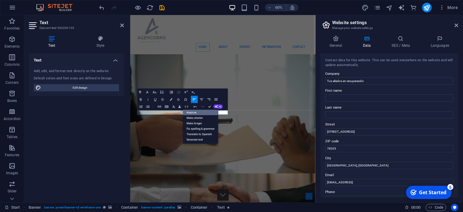
click at [207, 113] on link "Improve" at bounding box center [200, 112] width 35 height 5
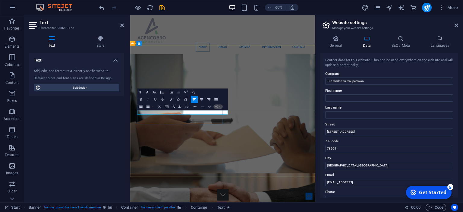
drag, startPoint x: 259, startPoint y: 176, endPoint x: 65, endPoint y: 155, distance: 194.8
drag, startPoint x: 258, startPoint y: 176, endPoint x: 96, endPoint y: 170, distance: 161.3
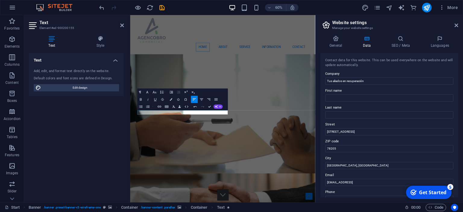
drag, startPoint x: 188, startPoint y: 177, endPoint x: 184, endPoint y: 177, distance: 3.6
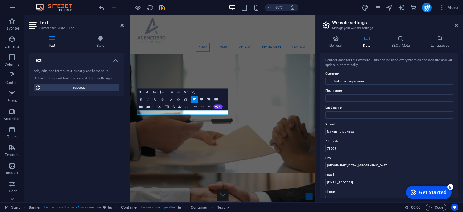
click at [221, 105] on span "AI" at bounding box center [220, 106] width 2 height 2
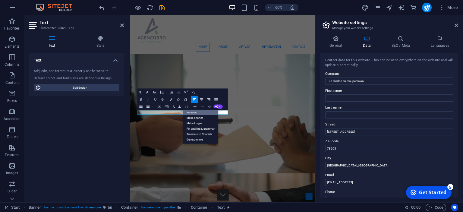
click at [200, 113] on link "Improve" at bounding box center [200, 112] width 35 height 5
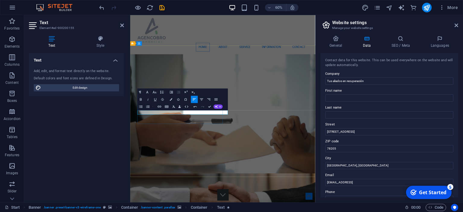
drag, startPoint x: 259, startPoint y: 175, endPoint x: 116, endPoint y: 166, distance: 143.1
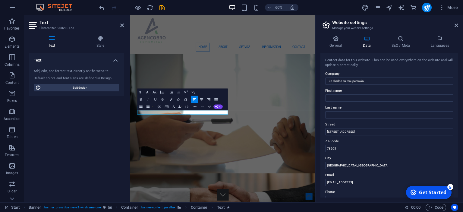
click at [221, 106] on span "AI" at bounding box center [220, 106] width 2 height 2
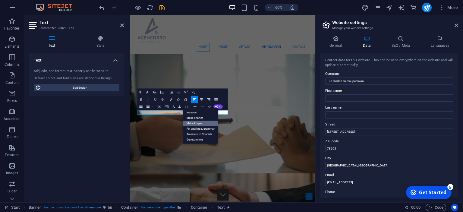
click at [206, 121] on link "Make longer" at bounding box center [200, 123] width 35 height 5
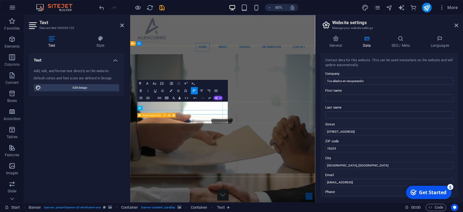
scroll to position [0, 4]
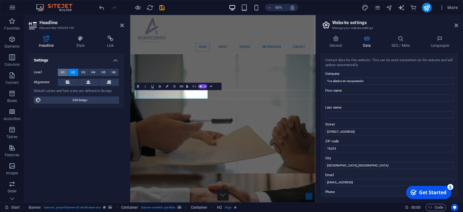
click at [63, 72] on span "H1" at bounding box center [63, 72] width 4 height 7
click at [73, 72] on span "H2" at bounding box center [73, 72] width 4 height 7
click at [84, 73] on span "H3" at bounding box center [83, 72] width 4 height 7
click at [72, 71] on span "H2" at bounding box center [73, 72] width 4 height 7
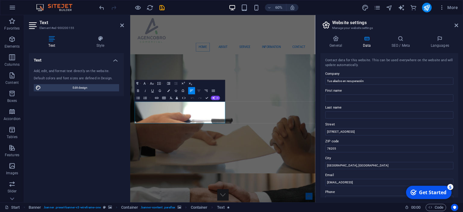
click at [200, 92] on icon "button" at bounding box center [199, 90] width 4 height 4
click at [167, 90] on button "Colors" at bounding box center [168, 90] width 7 height 7
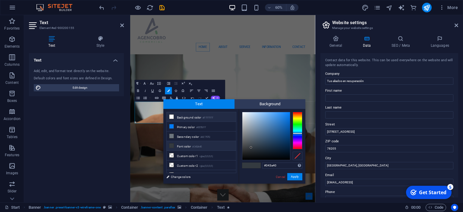
click at [173, 118] on icon at bounding box center [171, 116] width 4 height 4
type input "#ffffff"
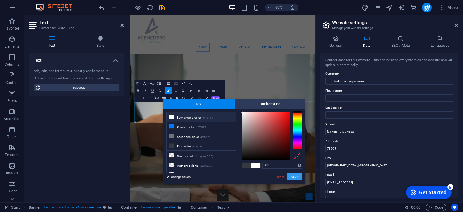
click at [297, 179] on button "Apply" at bounding box center [294, 176] width 15 height 7
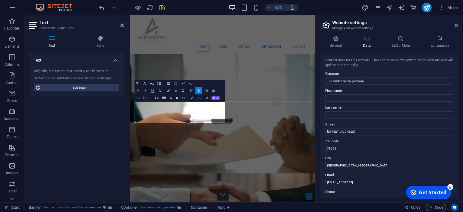
click at [139, 90] on icon "button" at bounding box center [138, 90] width 4 height 4
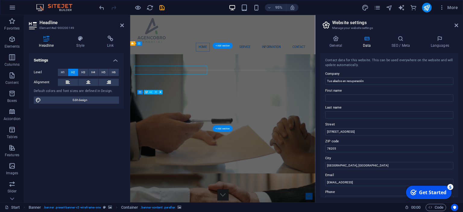
click at [64, 100] on span "Edit design" at bounding box center [80, 99] width 74 height 7
select select "px"
select select "400"
select select "px"
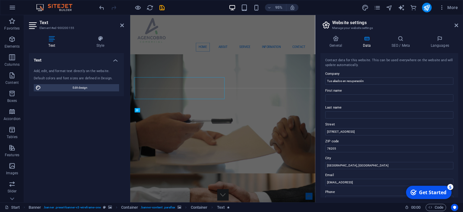
click at [129, 132] on div at bounding box center [129, 108] width 1 height 187
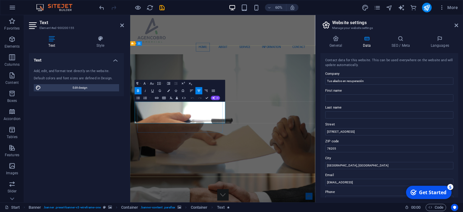
click at [215, 99] on button "AI" at bounding box center [215, 98] width 9 height 4
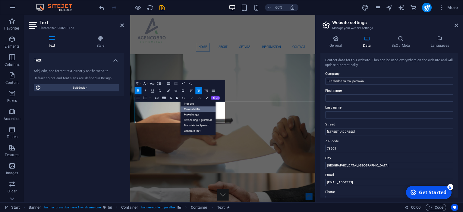
drag, startPoint x: 196, startPoint y: 110, endPoint x: 112, endPoint y: 155, distance: 95.6
click at [196, 110] on link "Make shorter" at bounding box center [197, 108] width 35 height 5
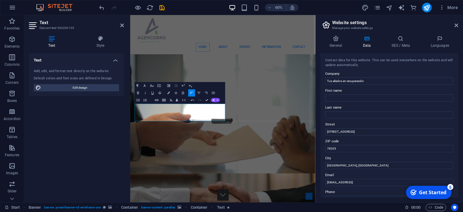
drag, startPoint x: 176, startPoint y: 188, endPoint x: 239, endPoint y: 85, distance: 120.8
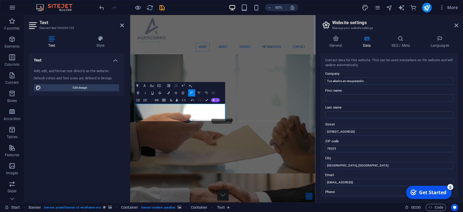
click at [214, 92] on icon "button" at bounding box center [213, 93] width 4 height 4
click at [217, 99] on span "AI" at bounding box center [218, 100] width 2 height 2
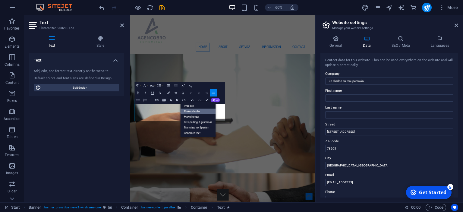
click at [197, 111] on link "Make shorter" at bounding box center [197, 110] width 35 height 5
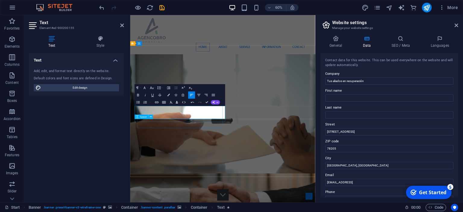
click at [137, 117] on icon at bounding box center [137, 116] width 2 height 4
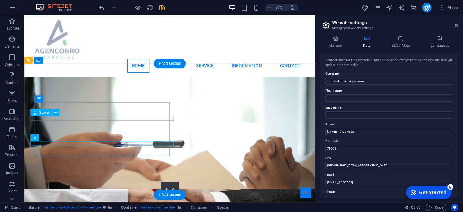
drag, startPoint x: 161, startPoint y: 132, endPoint x: 31, endPoint y: 183, distance: 140.1
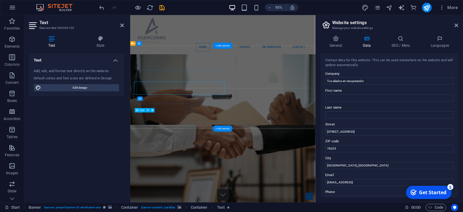
click at [106, 127] on div "Text Add, edit, and format text directly on the website. Default colors and fon…" at bounding box center [76, 125] width 95 height 144
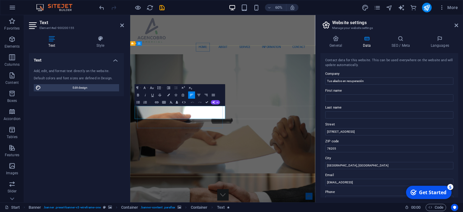
drag, startPoint x: 177, startPoint y: 185, endPoint x: 84, endPoint y: 128, distance: 109.2
click at [167, 94] on icon "button" at bounding box center [168, 95] width 2 height 2
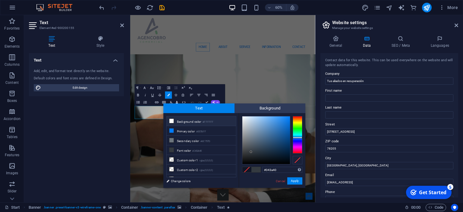
click at [184, 121] on li "Background color #FFFFFF" at bounding box center [201, 121] width 69 height 10
type input "#ffffff"
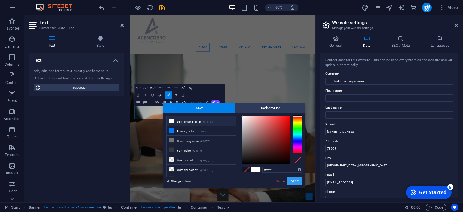
drag, startPoint x: 299, startPoint y: 181, endPoint x: 140, endPoint y: 168, distance: 159.9
click at [299, 181] on button "Apply" at bounding box center [294, 180] width 15 height 7
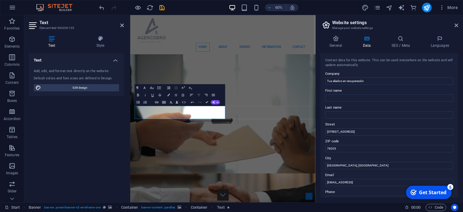
click at [200, 95] on icon "button" at bounding box center [199, 95] width 4 height 4
click at [192, 96] on icon "button" at bounding box center [192, 95] width 4 height 4
click at [212, 93] on button "Align Justify" at bounding box center [213, 94] width 7 height 7
click at [207, 93] on icon "button" at bounding box center [206, 95] width 4 height 4
click at [211, 94] on button "Align Justify" at bounding box center [213, 94] width 7 height 7
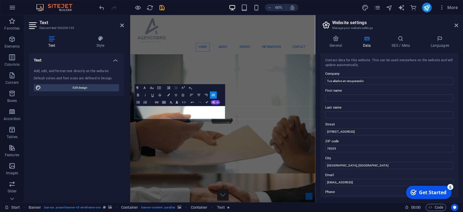
click at [213, 93] on icon "button" at bounding box center [213, 95] width 4 height 4
click at [151, 89] on icon "button" at bounding box center [152, 88] width 4 height 4
click at [149, 95] on link "8" at bounding box center [149, 94] width 13 height 5
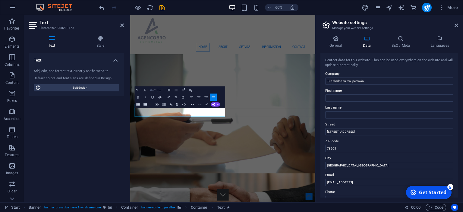
click at [151, 90] on icon "button" at bounding box center [152, 90] width 4 height 2
click at [150, 114] on link "12" at bounding box center [149, 114] width 13 height 5
click at [150, 91] on icon "button" at bounding box center [152, 90] width 4 height 2
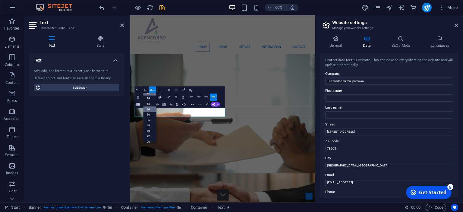
click at [149, 108] on link "24" at bounding box center [149, 108] width 13 height 5
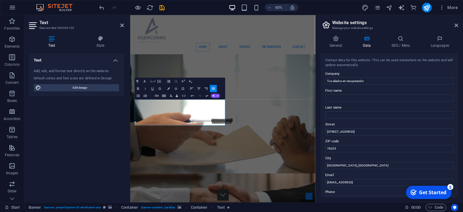
click at [152, 83] on icon "button" at bounding box center [152, 81] width 4 height 4
click at [149, 92] on link "18" at bounding box center [149, 91] width 13 height 5
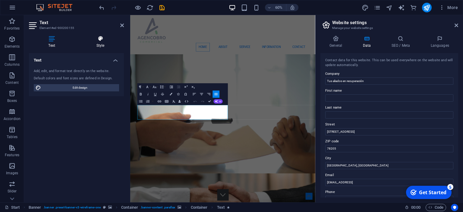
click at [96, 39] on icon at bounding box center [100, 39] width 47 height 6
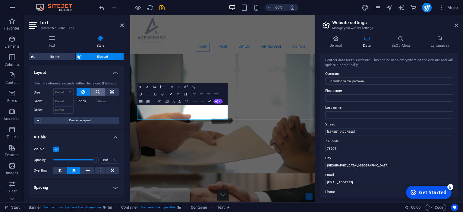
click at [98, 93] on icon at bounding box center [98, 91] width 4 height 7
click at [115, 92] on button at bounding box center [112, 91] width 14 height 7
type input "100"
select select "%"
click at [103, 91] on button at bounding box center [97, 91] width 14 height 7
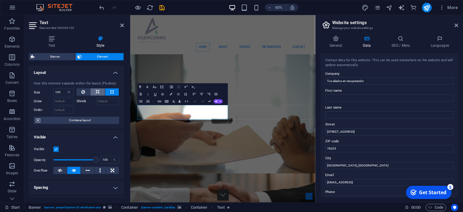
select select "DISABLED_OPTION_VALUE"
click at [64, 104] on input "Grow" at bounding box center [63, 101] width 20 height 7
click at [67, 103] on input "Grow" at bounding box center [63, 101] width 20 height 7
type input "2"
click at [66, 108] on input "Order" at bounding box center [63, 109] width 20 height 7
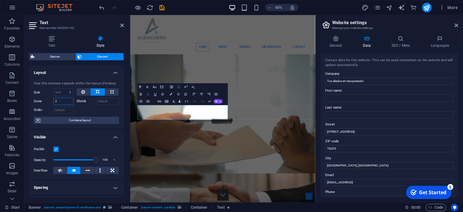
click at [63, 102] on input "2" at bounding box center [63, 101] width 20 height 7
click at [59, 119] on span "Container layout" at bounding box center [79, 120] width 75 height 7
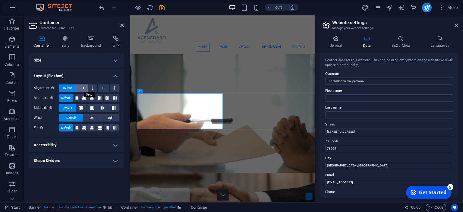
click at [83, 87] on icon at bounding box center [82, 87] width 4 height 7
click at [89, 87] on button at bounding box center [92, 87] width 9 height 7
click at [100, 89] on button at bounding box center [103, 87] width 11 height 7
click at [118, 86] on button at bounding box center [114, 87] width 9 height 7
click at [104, 87] on icon at bounding box center [103, 87] width 4 height 7
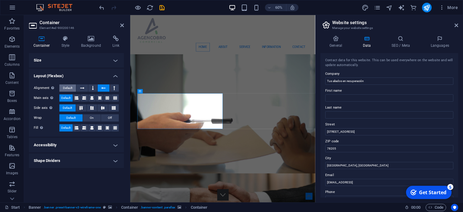
click at [73, 85] on button "Default" at bounding box center [67, 87] width 17 height 7
click at [51, 149] on h4 "Accessibility" at bounding box center [76, 145] width 95 height 14
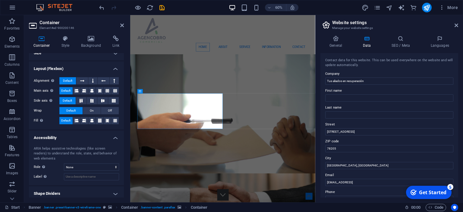
scroll to position [11, 0]
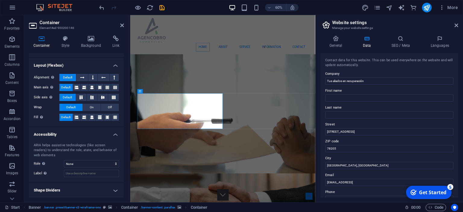
click at [61, 190] on h4 "Shape Dividers" at bounding box center [76, 190] width 95 height 14
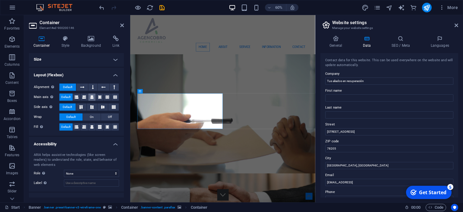
scroll to position [0, 0]
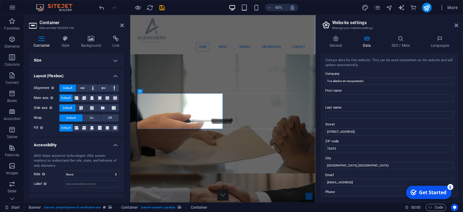
click at [103, 61] on h4 "Size" at bounding box center [76, 60] width 95 height 14
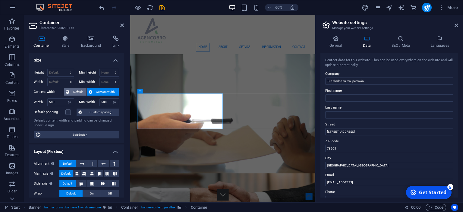
click at [74, 91] on span "Default" at bounding box center [78, 91] width 14 height 7
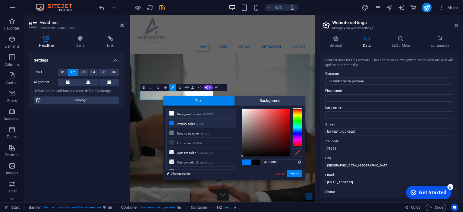
click at [172, 113] on icon at bounding box center [171, 113] width 4 height 4
type input "#ffffff"
click at [293, 174] on button "Apply" at bounding box center [294, 173] width 15 height 7
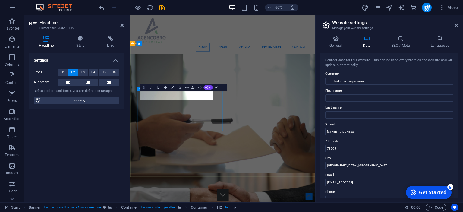
click at [144, 88] on icon "button" at bounding box center [144, 87] width 4 height 4
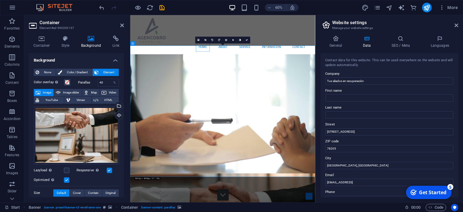
click at [217, 61] on nav "Home About Service Information Contact" at bounding box center [284, 68] width 284 height 14
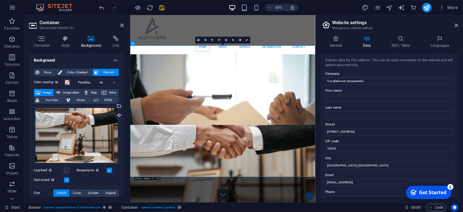
click at [272, 61] on nav "Home About Service Information Contact" at bounding box center [284, 68] width 284 height 14
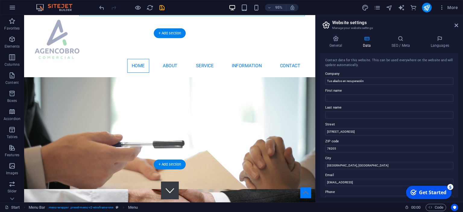
click at [141, 61] on nav "Home About Service Information Contact" at bounding box center [177, 68] width 284 height 14
select select
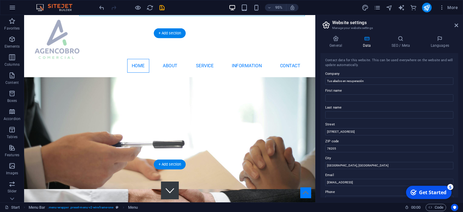
select select
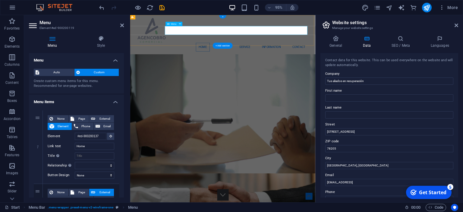
click at [252, 61] on nav "Home About Service Information Contact" at bounding box center [284, 68] width 284 height 14
click at [254, 61] on nav "Home About Service Information Contact" at bounding box center [284, 68] width 284 height 14
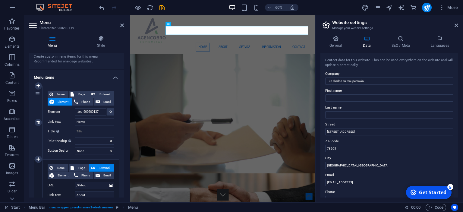
scroll to position [55, 0]
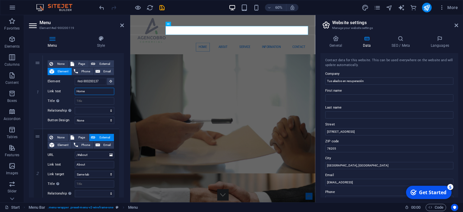
drag, startPoint x: 85, startPoint y: 90, endPoint x: 31, endPoint y: 77, distance: 55.6
click at [75, 88] on input "Home" at bounding box center [94, 91] width 39 height 7
type input "n"
type input "Inicio"
select select
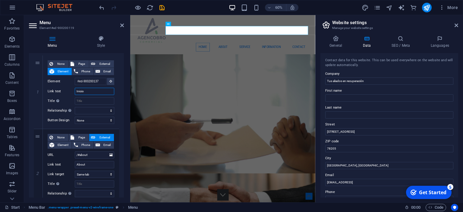
select select
type input "Inicio"
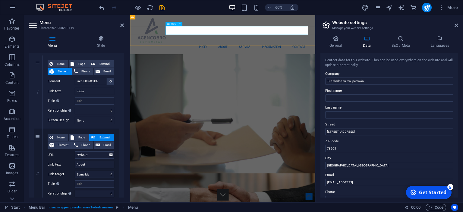
click at [283, 61] on nav "Inicio About Service Information Contact" at bounding box center [284, 68] width 284 height 14
click at [284, 61] on nav "Inicio About Service Information Contact" at bounding box center [284, 68] width 284 height 14
click at [282, 61] on nav "Inicio About Service Information Contact" at bounding box center [284, 68] width 284 height 14
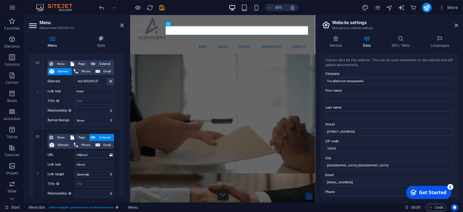
click at [282, 61] on nav "Inicio About Service Information Contact" at bounding box center [284, 68] width 284 height 14
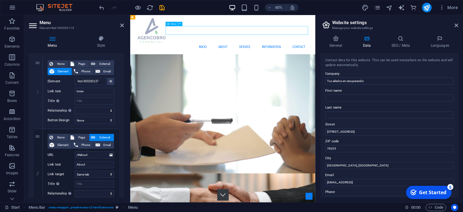
click at [284, 61] on nav "Inicio About Service Information Contact" at bounding box center [284, 68] width 284 height 14
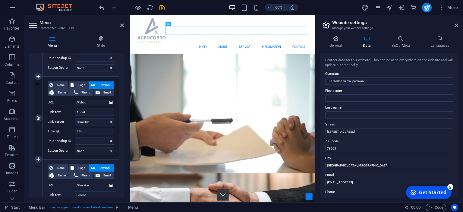
scroll to position [110, 0]
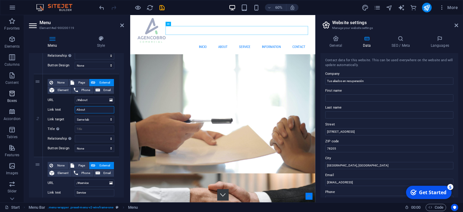
drag, startPoint x: 90, startPoint y: 110, endPoint x: 21, endPoint y: 103, distance: 69.4
click at [75, 106] on input "About" at bounding box center [94, 109] width 39 height 7
type input "Nosotros"
select select
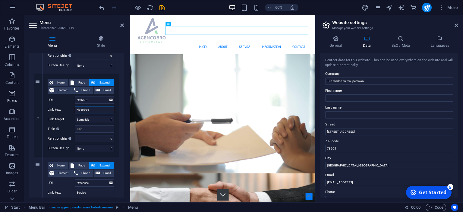
select select
type input "Nosotros"
drag, startPoint x: 94, startPoint y: 190, endPoint x: 51, endPoint y: 182, distance: 43.4
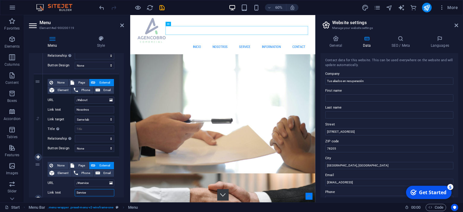
click at [75, 189] on input "Service" at bounding box center [94, 192] width 39 height 7
type input "Servi"
select select
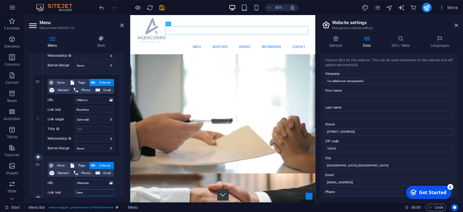
select select
type input "Servicios"
select select
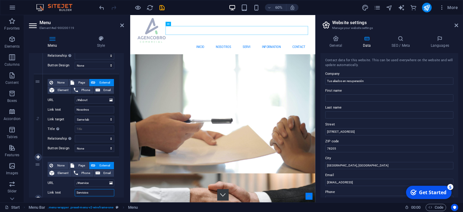
select select
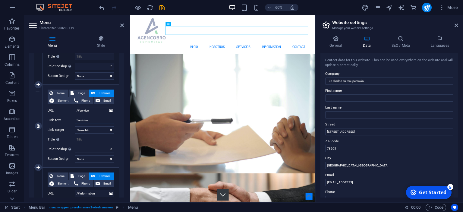
scroll to position [192, 0]
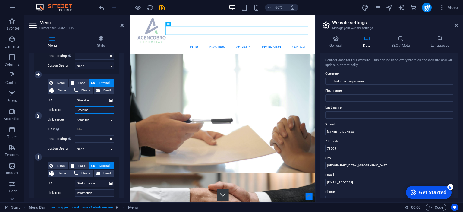
click at [93, 109] on input "Servicios" at bounding box center [94, 109] width 39 height 7
type input "Servicios"
drag, startPoint x: 93, startPoint y: 195, endPoint x: 3, endPoint y: 188, distance: 90.3
click at [75, 189] on input "Information" at bounding box center [94, 192] width 39 height 7
type input "Información"
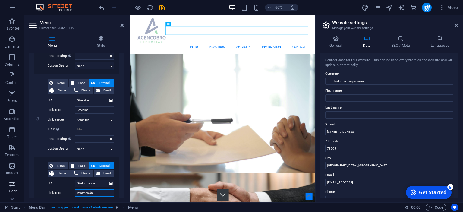
select select
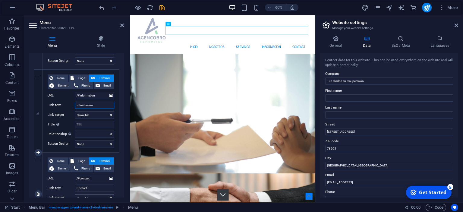
scroll to position [302, 0]
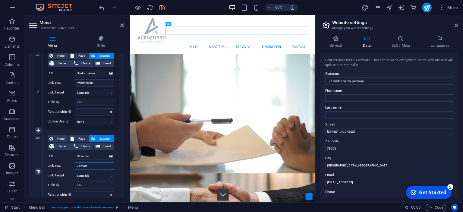
drag, startPoint x: 92, startPoint y: 164, endPoint x: 46, endPoint y: 158, distance: 46.5
click at [75, 162] on input "Contact" at bounding box center [94, 165] width 39 height 7
drag, startPoint x: 108, startPoint y: 165, endPoint x: 25, endPoint y: 163, distance: 82.3
click at [75, 163] on input "[PERSON_NAME] con Nosotros" at bounding box center [94, 165] width 39 height 7
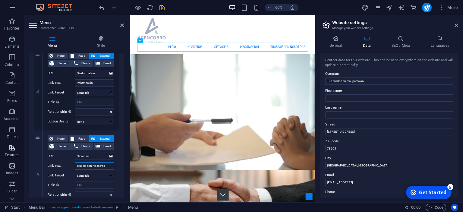
drag, startPoint x: 109, startPoint y: 165, endPoint x: 11, endPoint y: 154, distance: 98.2
click at [75, 162] on input "Trabaje con Nosotros" at bounding box center [94, 165] width 39 height 7
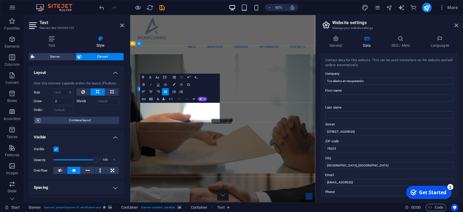
drag, startPoint x: 205, startPoint y: 190, endPoint x: 88, endPoint y: 108, distance: 143.3
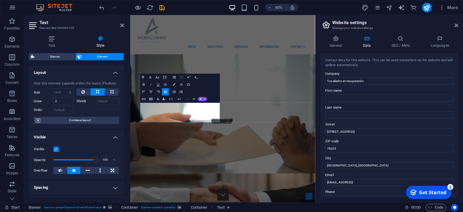
drag, startPoint x: 145, startPoint y: 85, endPoint x: 181, endPoint y: 146, distance: 70.0
click at [145, 85] on icon "button" at bounding box center [144, 84] width 4 height 4
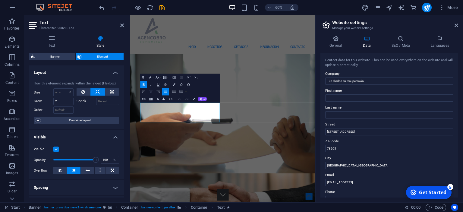
click at [151, 92] on icon "button" at bounding box center [150, 92] width 3 height 2
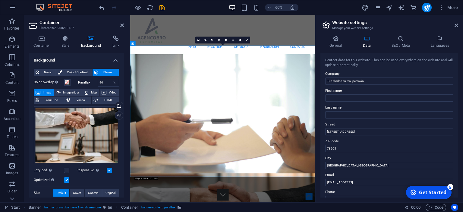
click at [198, 26] on div "Inicio Nosotros Servicios Información Contacto" at bounding box center [284, 47] width 308 height 65
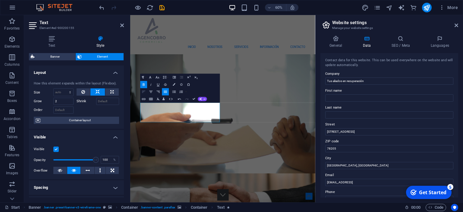
click at [144, 90] on icon "button" at bounding box center [144, 91] width 4 height 4
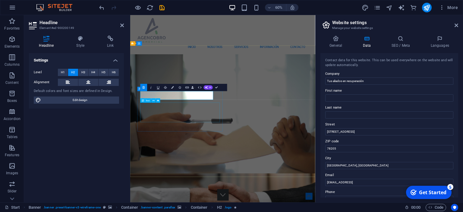
drag, startPoint x: 371, startPoint y: 82, endPoint x: 214, endPoint y: 67, distance: 157.4
click at [325, 77] on input "Tus aliados en recuperación" at bounding box center [389, 80] width 128 height 7
drag, startPoint x: 373, startPoint y: 78, endPoint x: 179, endPoint y: 47, distance: 196.8
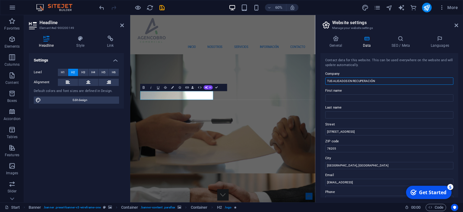
click at [325, 77] on input "TUS ALIEADOS EN RECUPERACIÓN" at bounding box center [389, 80] width 128 height 7
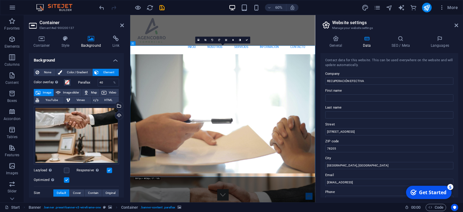
click at [199, 61] on nav "Inicio Nosotros Servicios Información Contacto" at bounding box center [284, 68] width 284 height 14
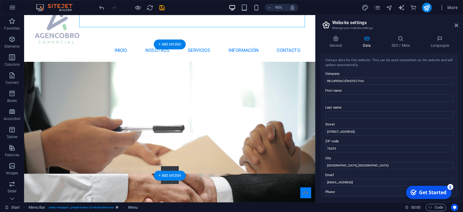
scroll to position [32, 0]
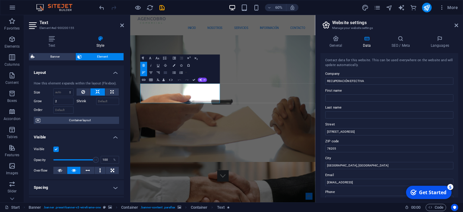
click at [165, 73] on icon "button" at bounding box center [165, 72] width 3 height 2
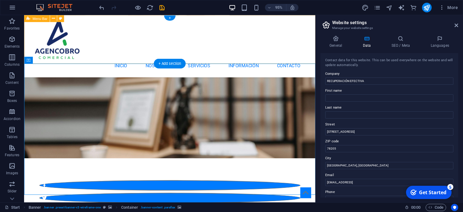
scroll to position [95, 0]
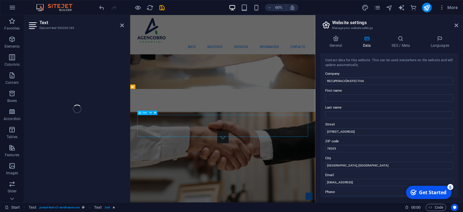
drag, startPoint x: 360, startPoint y: 216, endPoint x: -70, endPoint y: 99, distance: 445.6
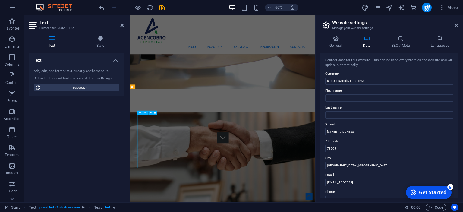
drag, startPoint x: 404, startPoint y: 266, endPoint x: 106, endPoint y: 139, distance: 323.6
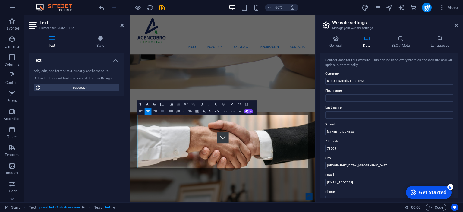
click at [164, 112] on icon "button" at bounding box center [162, 111] width 3 height 2
click at [249, 111] on button "AI" at bounding box center [248, 111] width 9 height 4
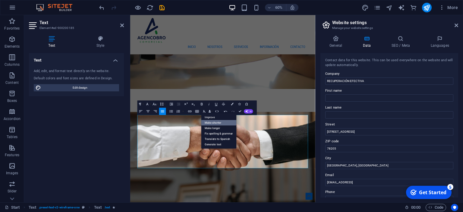
drag, startPoint x: 215, startPoint y: 121, endPoint x: 160, endPoint y: 209, distance: 104.1
click at [215, 121] on link "Make shorter" at bounding box center [218, 122] width 35 height 5
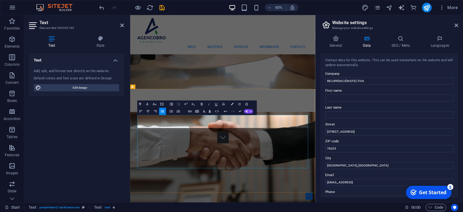
drag, startPoint x: 327, startPoint y: 198, endPoint x: 67, endPoint y: 158, distance: 262.4
click at [149, 105] on icon "button" at bounding box center [147, 104] width 4 height 4
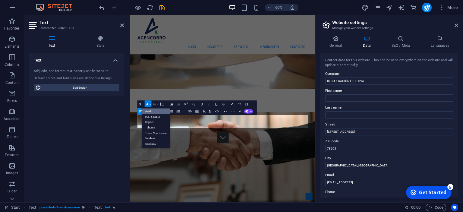
click at [157, 105] on button "Font Size" at bounding box center [155, 103] width 7 height 7
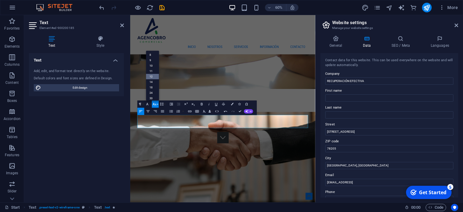
click at [152, 77] on link "12" at bounding box center [152, 76] width 13 height 5
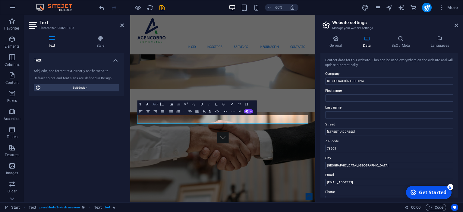
click at [155, 105] on icon "button" at bounding box center [154, 104] width 4 height 4
click at [154, 68] on link "24" at bounding box center [152, 66] width 13 height 5
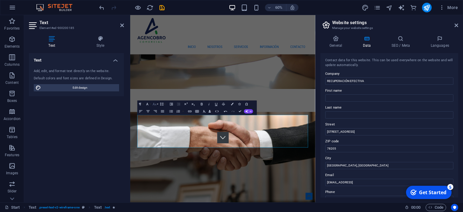
click at [156, 104] on icon "button" at bounding box center [154, 104] width 4 height 4
click at [152, 58] on link "18" at bounding box center [152, 58] width 13 height 5
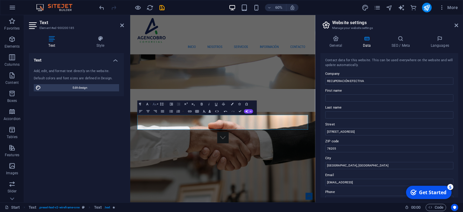
click at [156, 105] on icon "button" at bounding box center [154, 104] width 4 height 4
click at [151, 64] on link "24" at bounding box center [152, 63] width 13 height 5
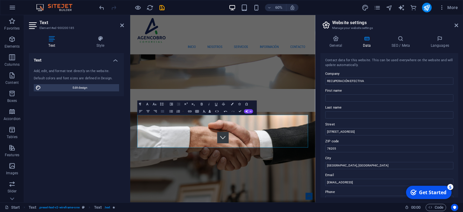
click at [164, 110] on icon "button" at bounding box center [162, 111] width 3 height 2
click at [141, 110] on icon "button" at bounding box center [141, 111] width 4 height 4
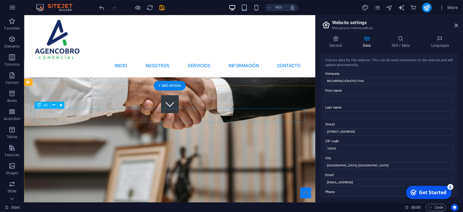
scroll to position [95, 0]
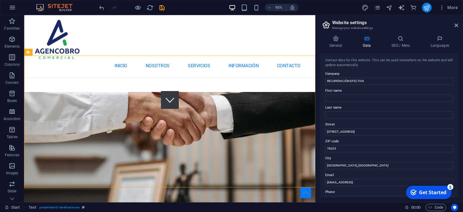
click at [430, 11] on icon "publish" at bounding box center [426, 7] width 7 height 7
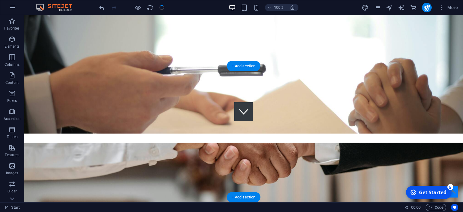
scroll to position [0, 0]
